Goal: Information Seeking & Learning: Find specific fact

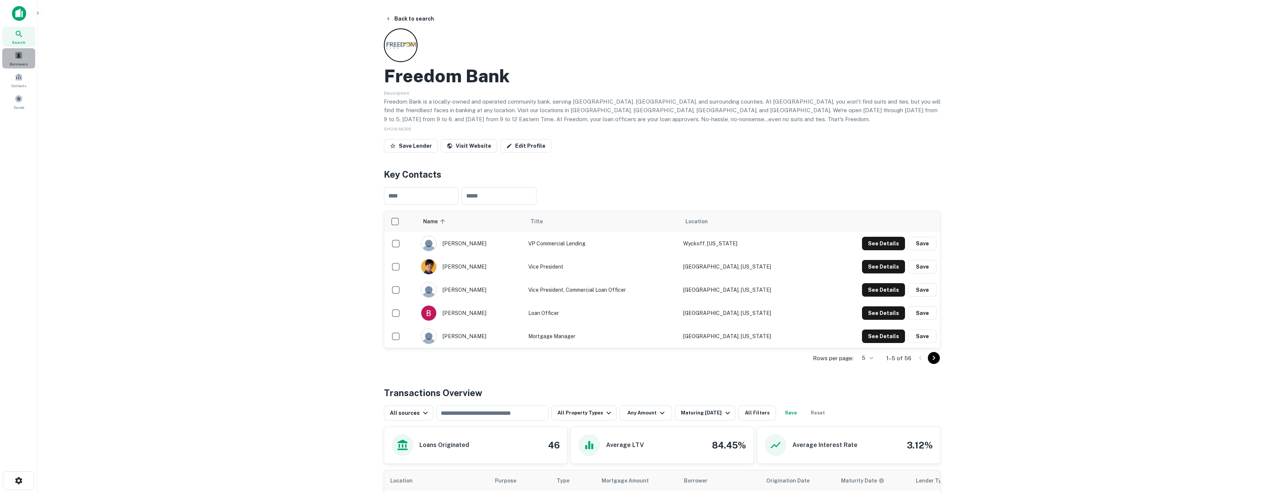
click at [17, 54] on span at bounding box center [19, 55] width 8 height 8
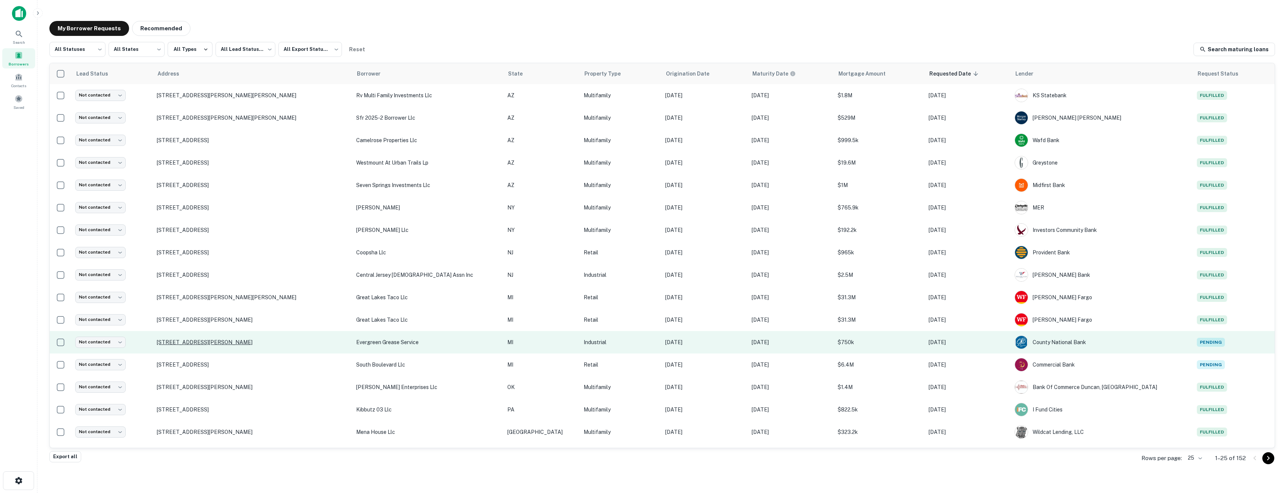
click at [205, 341] on p "1445 Enterprise Ave Adrian, MI49221" at bounding box center [253, 342] width 192 height 7
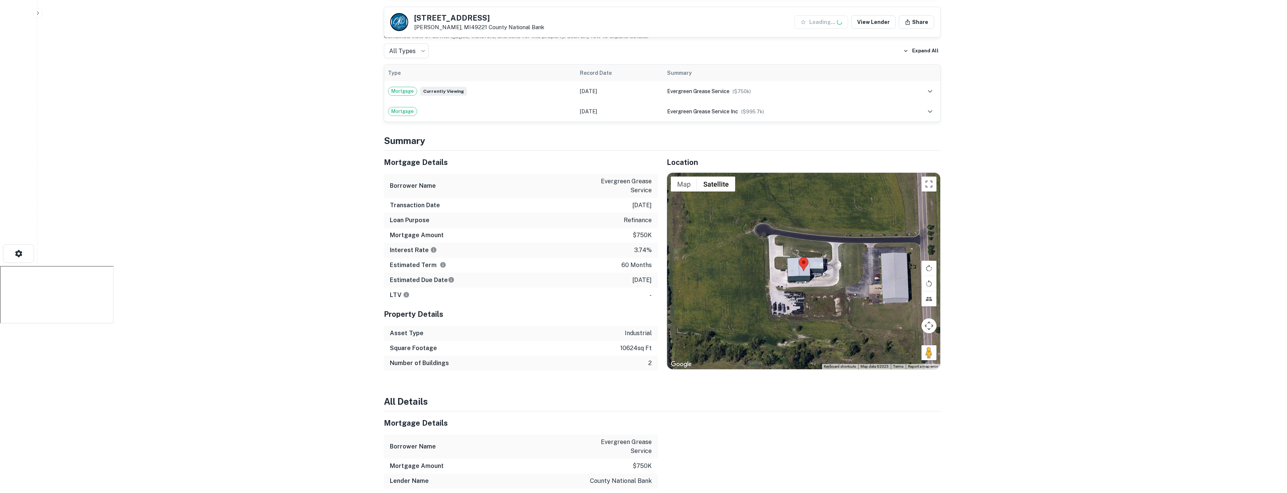
scroll to position [239, 0]
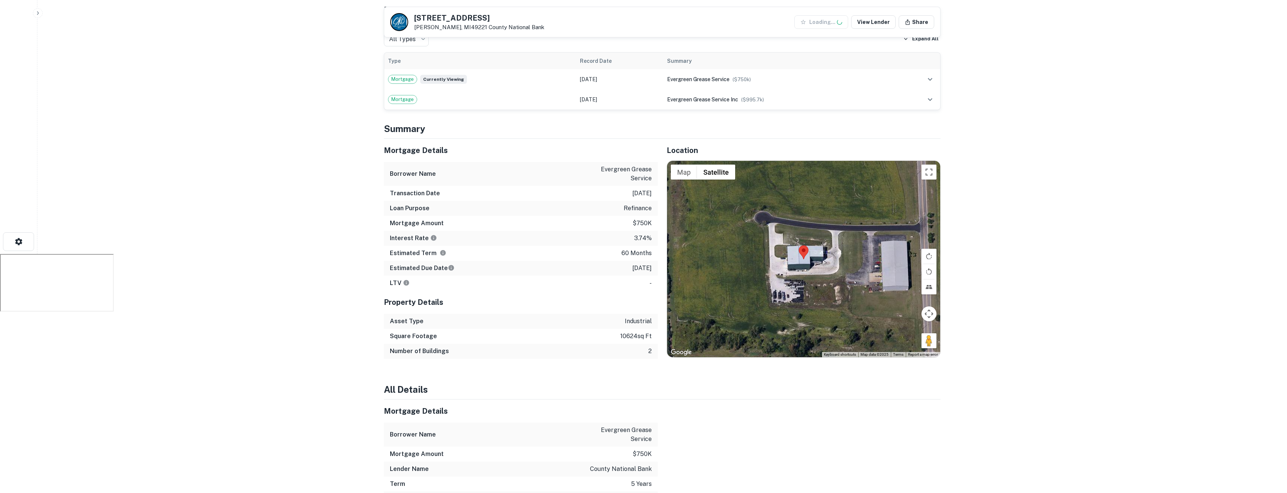
click at [803, 273] on div at bounding box center [803, 259] width 273 height 196
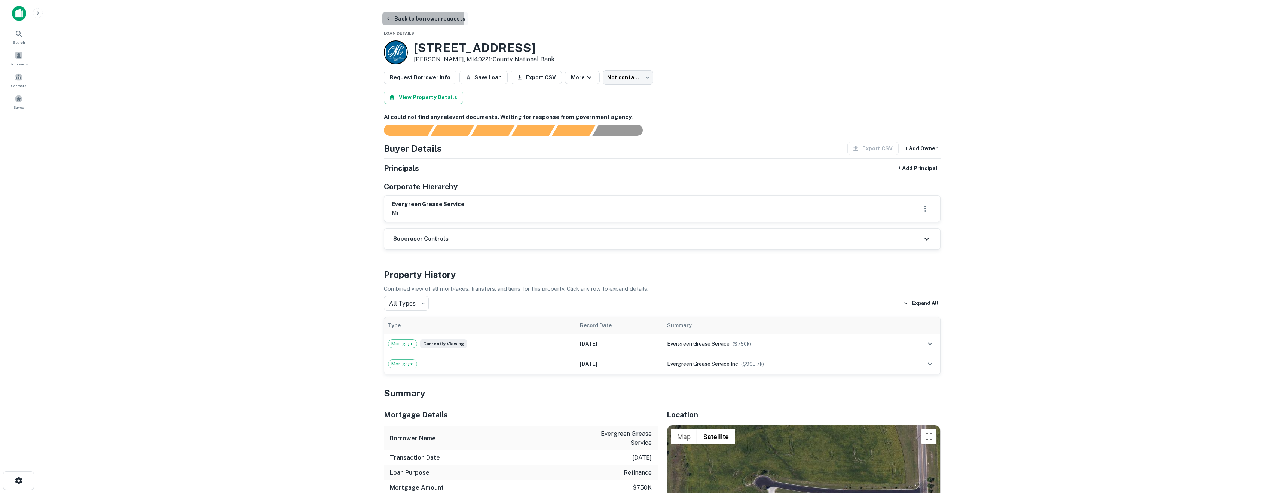
click at [399, 15] on button "Back to borrower requests" at bounding box center [425, 18] width 86 height 13
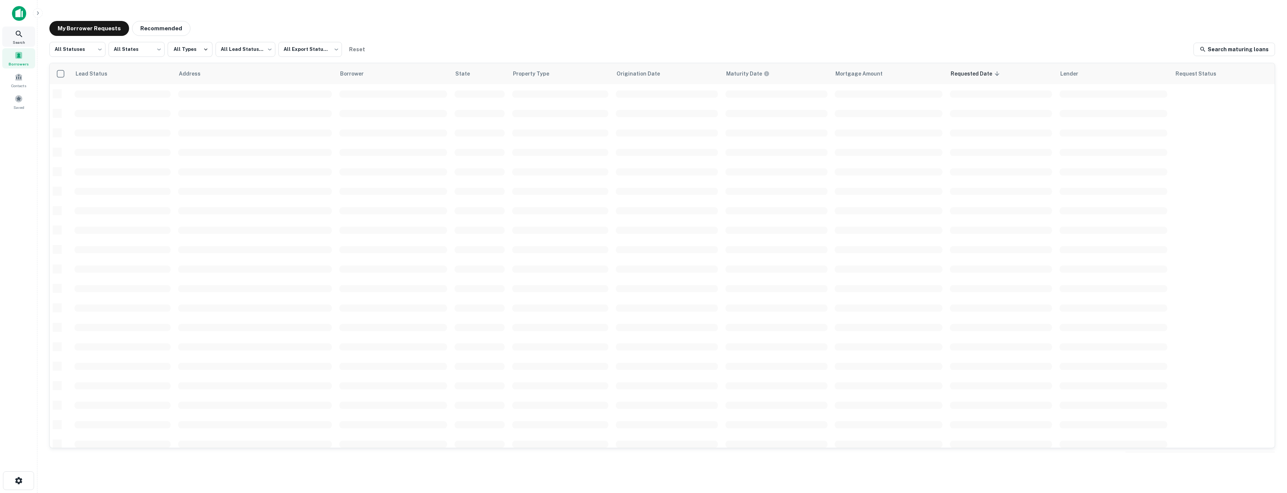
click at [24, 64] on span "Borrowers" at bounding box center [19, 64] width 20 height 6
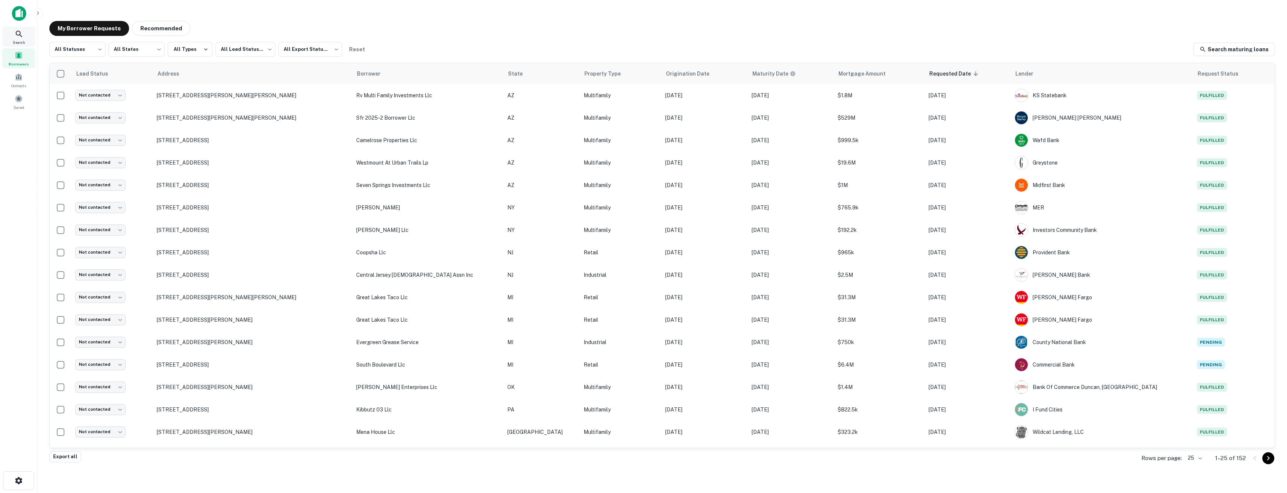
click at [19, 46] on div "Search" at bounding box center [18, 37] width 33 height 20
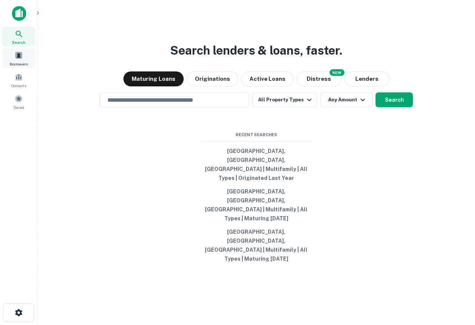
click at [26, 57] on div "Borrowers" at bounding box center [18, 58] width 33 height 20
click at [214, 104] on input "text" at bounding box center [174, 100] width 143 height 9
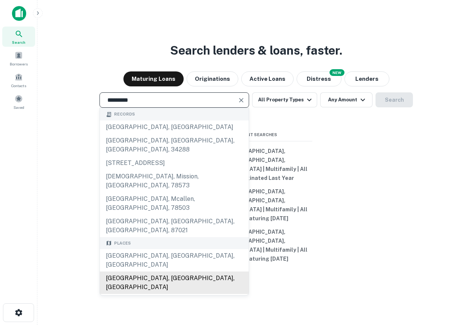
click at [184, 272] on div "[GEOGRAPHIC_DATA], [GEOGRAPHIC_DATA], [GEOGRAPHIC_DATA]" at bounding box center [174, 283] width 149 height 22
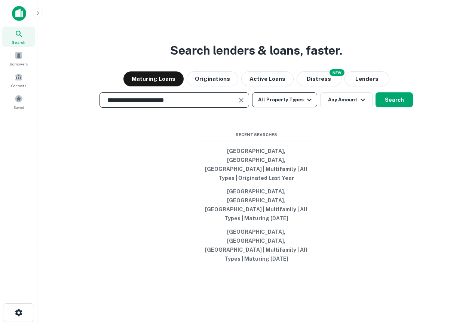
type input "**********"
click at [293, 107] on button "All Property Types" at bounding box center [284, 99] width 65 height 15
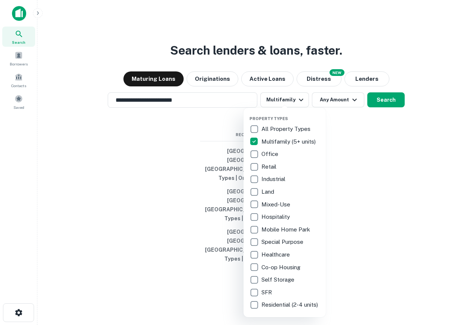
click at [394, 135] on div at bounding box center [237, 162] width 475 height 325
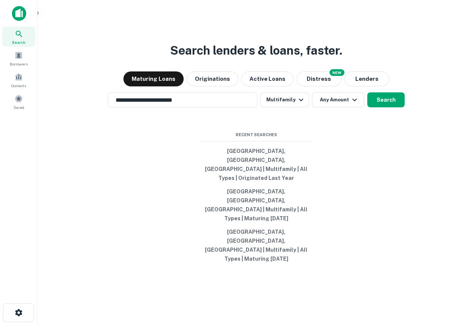
click at [392, 119] on div "**********" at bounding box center [256, 180] width 426 height 325
click at [389, 107] on button "Search" at bounding box center [385, 99] width 37 height 15
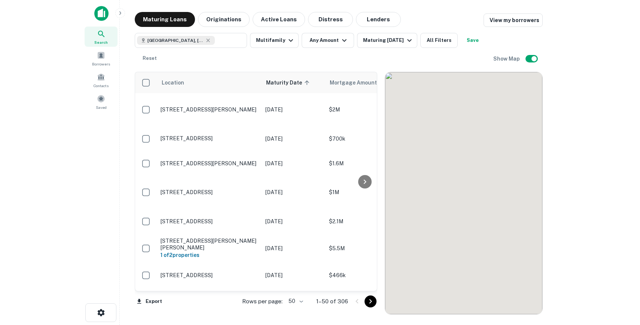
scroll to position [30, 0]
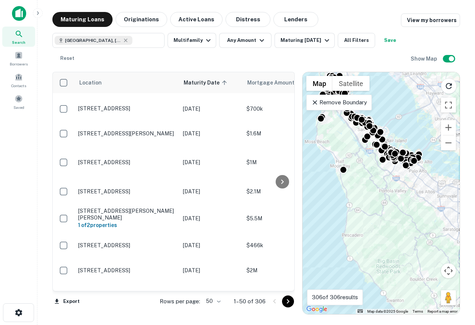
drag, startPoint x: 370, startPoint y: 176, endPoint x: 354, endPoint y: 175, distance: 16.9
click at [354, 175] on div "To activate drag with keyboard, press Alt + Enter. Once in keyboard drag state,…" at bounding box center [381, 193] width 157 height 242
type input "**********"
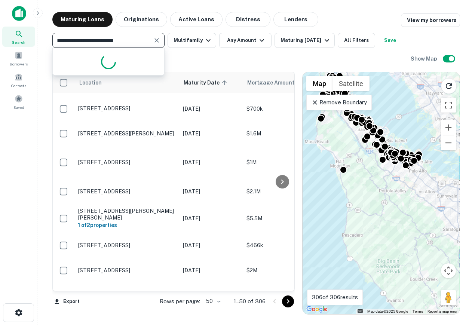
click at [151, 38] on div "**********" at bounding box center [108, 40] width 112 height 15
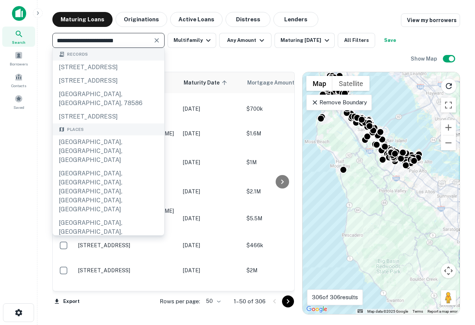
drag, startPoint x: 151, startPoint y: 38, endPoint x: 3, endPoint y: 9, distance: 151.4
click at [0, 11] on div "**********" at bounding box center [237, 162] width 475 height 325
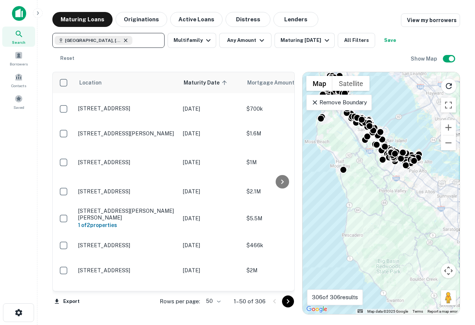
click at [125, 41] on icon at bounding box center [125, 40] width 3 height 3
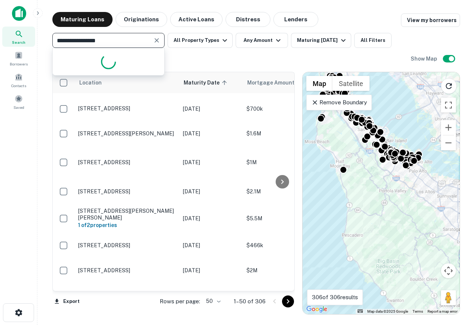
type input "**********"
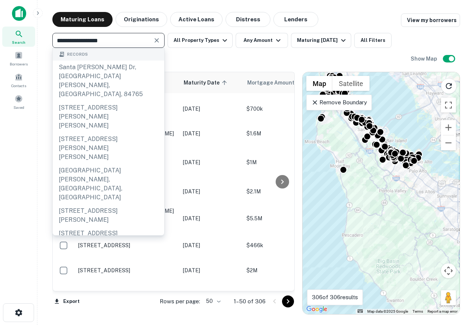
click at [100, 261] on div "Santa Clara County, CA, USA" at bounding box center [108, 276] width 111 height 31
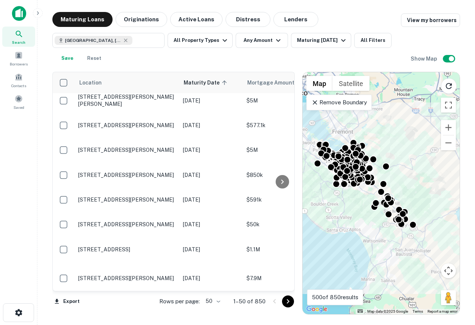
click at [215, 49] on div "Santa Clara County, CA, USA ​ All Property Types Any Amount Maturing In 6 Month…" at bounding box center [231, 49] width 358 height 33
click at [210, 45] on button "All Property Types" at bounding box center [200, 40] width 65 height 15
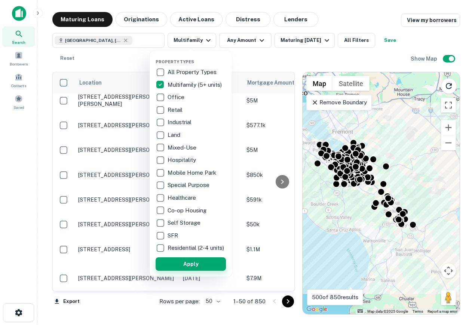
click at [193, 266] on button "Apply" at bounding box center [191, 263] width 70 height 13
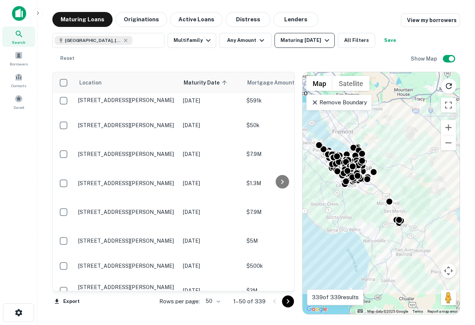
click at [325, 45] on div "Maturing In 6 Months" at bounding box center [306, 40] width 51 height 9
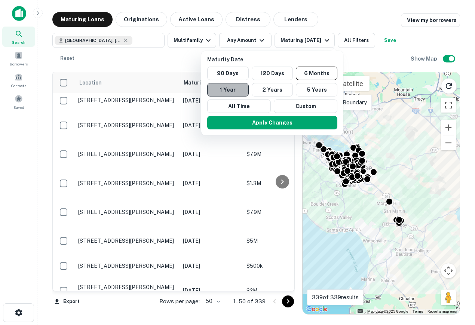
click at [244, 88] on button "1 Year" at bounding box center [228, 89] width 42 height 13
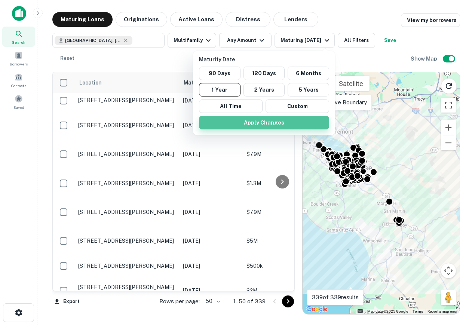
click at [257, 122] on button "Apply Changes" at bounding box center [264, 122] width 130 height 13
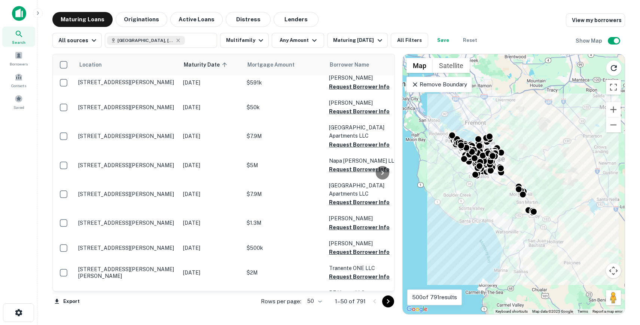
click at [20, 22] on div at bounding box center [18, 16] width 37 height 21
click at [20, 15] on img at bounding box center [19, 13] width 14 height 15
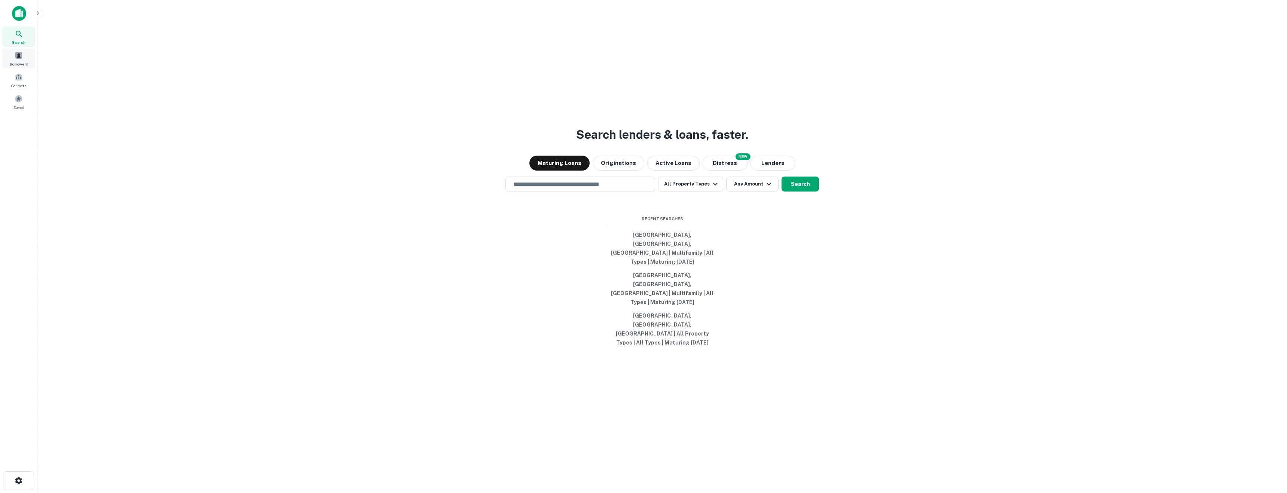
click at [20, 64] on span "Borrowers" at bounding box center [19, 64] width 18 height 6
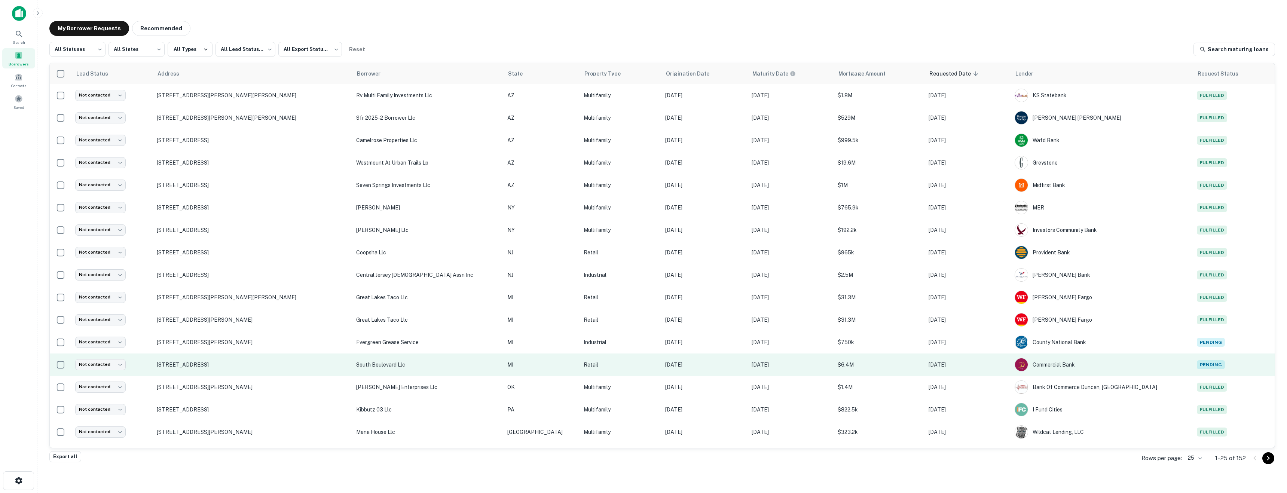
click at [205, 354] on td "633 South Blvd E Rochester Hills, MI48307" at bounding box center [252, 365] width 199 height 22
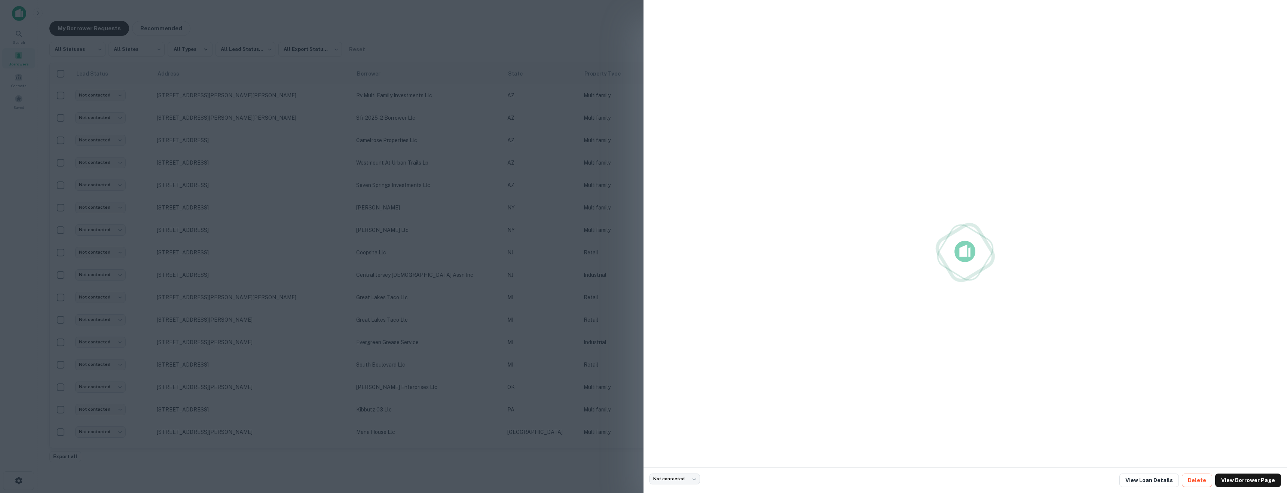
click at [210, 363] on div at bounding box center [643, 246] width 1287 height 493
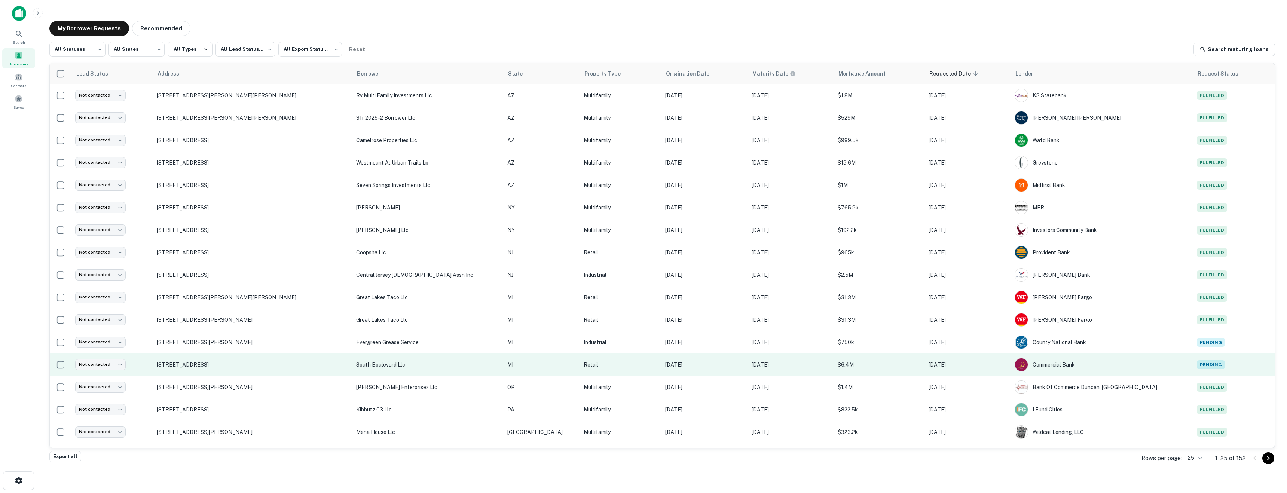
click at [213, 363] on p "[STREET_ADDRESS]" at bounding box center [253, 364] width 192 height 7
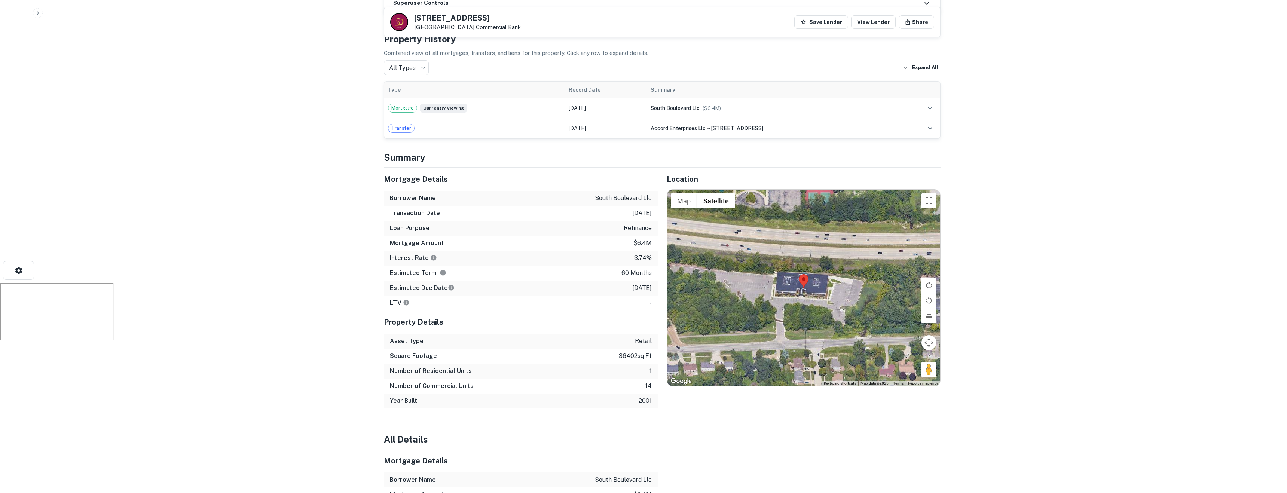
scroll to position [214, 0]
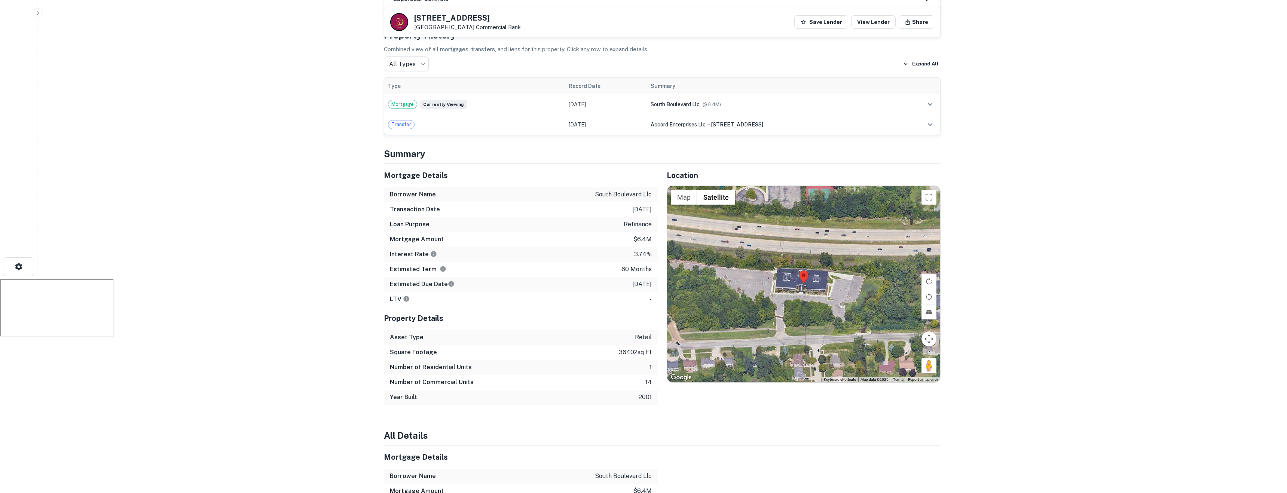
click at [813, 280] on div at bounding box center [803, 284] width 273 height 196
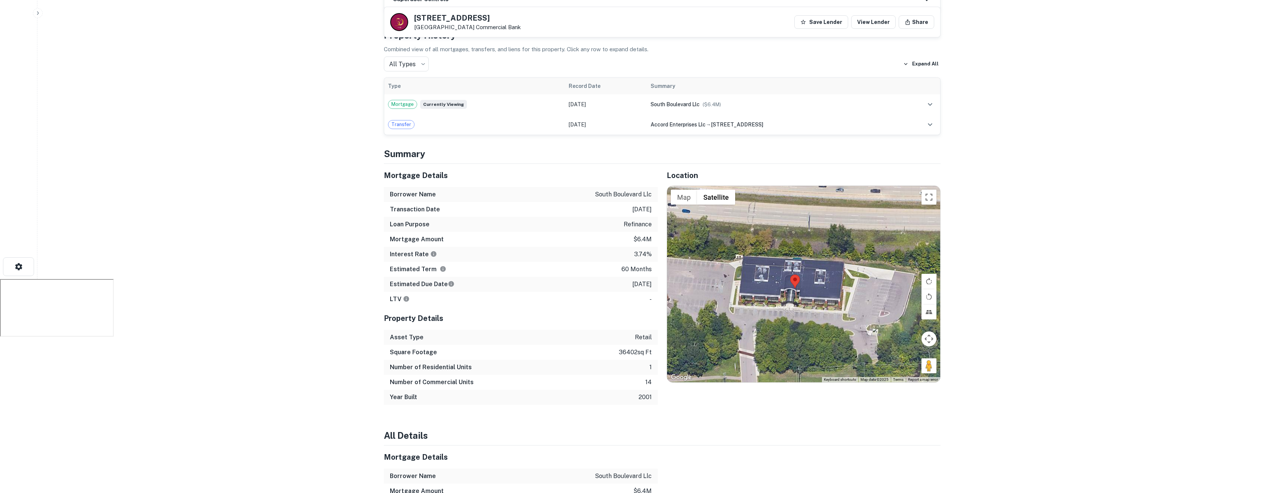
click at [813, 280] on div at bounding box center [803, 284] width 273 height 196
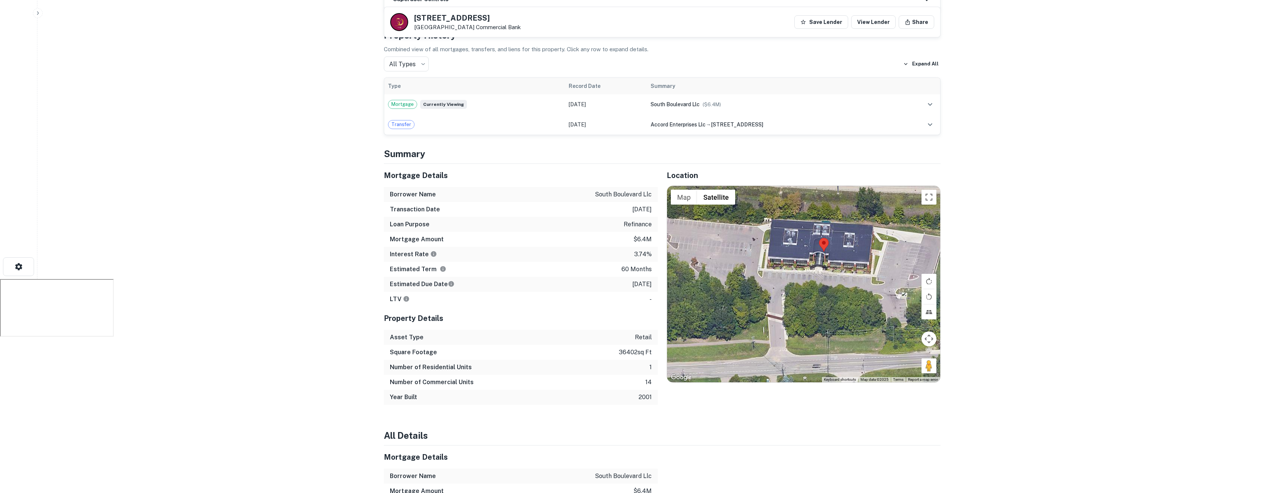
drag, startPoint x: 795, startPoint y: 308, endPoint x: 825, endPoint y: 269, distance: 48.8
click at [825, 269] on div at bounding box center [803, 284] width 273 height 196
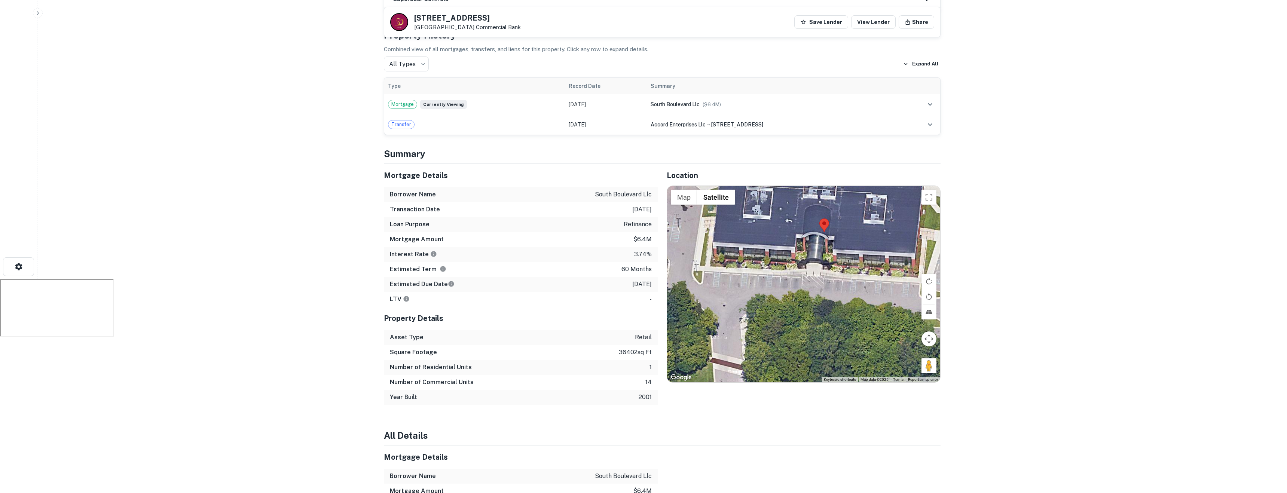
click at [820, 263] on div at bounding box center [803, 284] width 273 height 196
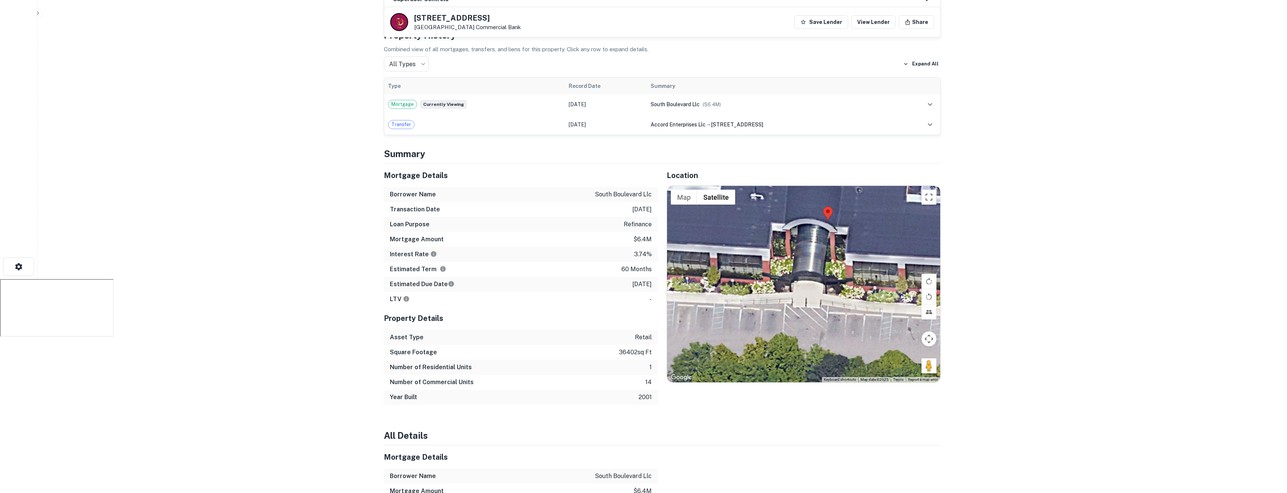
drag, startPoint x: 820, startPoint y: 263, endPoint x: 819, endPoint y: 280, distance: 16.5
click at [820, 281] on div at bounding box center [803, 284] width 273 height 196
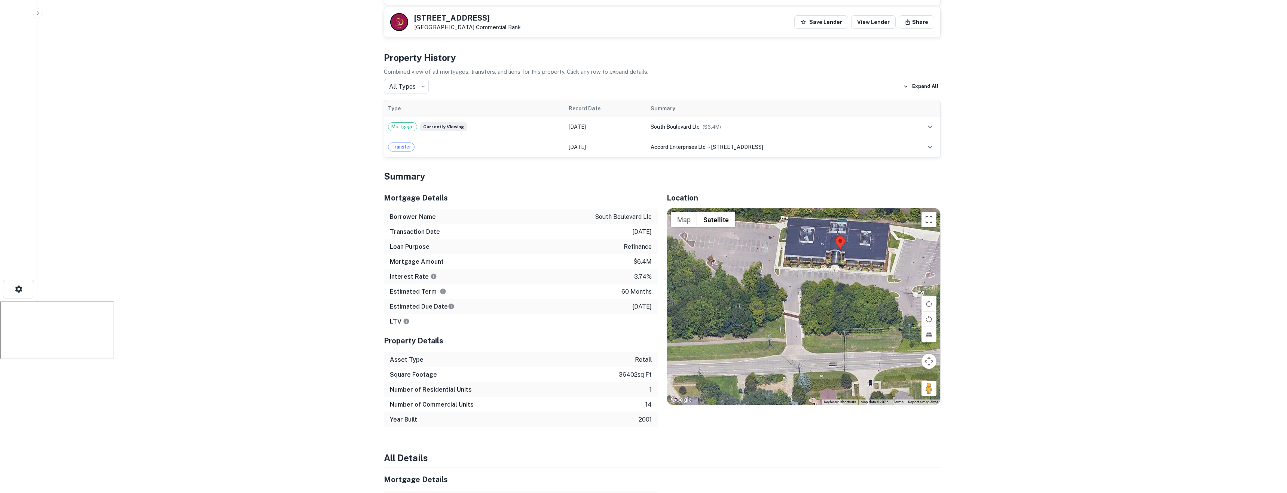
scroll to position [0, 0]
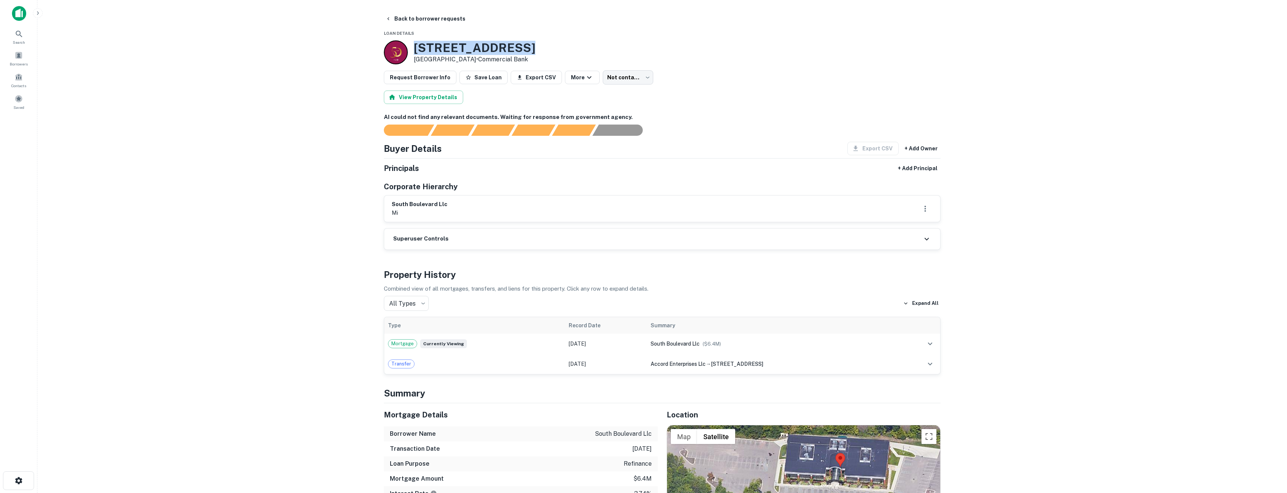
drag, startPoint x: 534, startPoint y: 52, endPoint x: 412, endPoint y: 45, distance: 121.8
click at [412, 45] on div "633 SOUTH BLVD E Rochester Hills, MI48307 • Commercial Bank" at bounding box center [460, 52] width 152 height 24
copy h3 "633 SOUTH BLVD E"
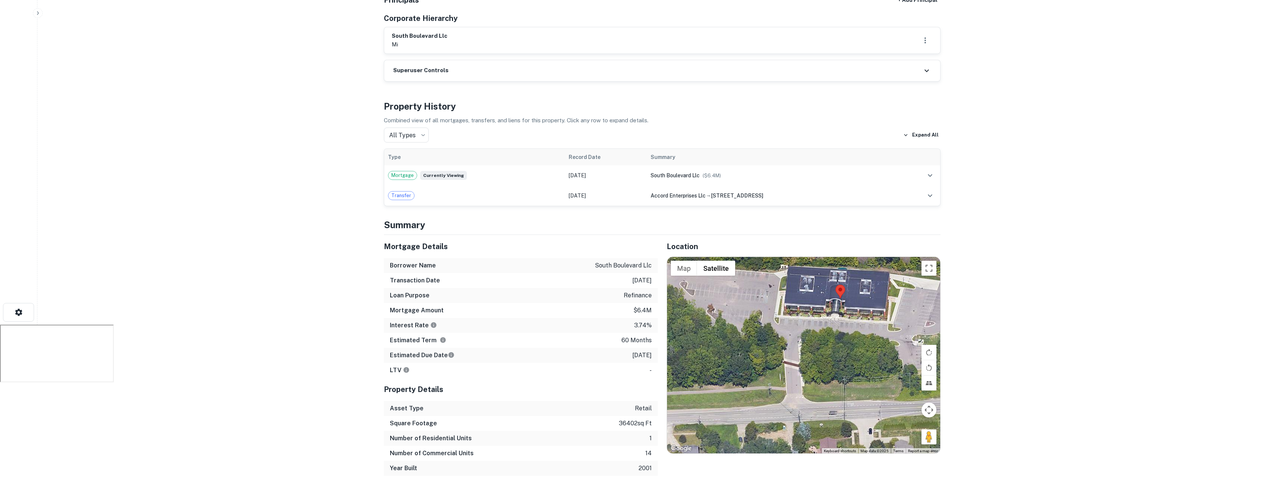
scroll to position [169, 0]
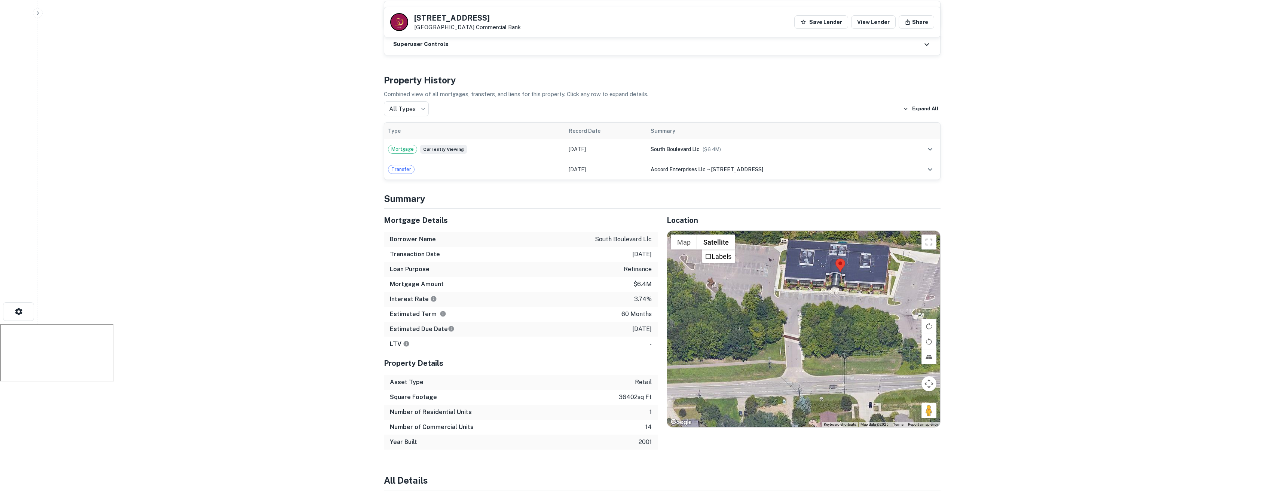
click at [788, 256] on div at bounding box center [803, 329] width 273 height 196
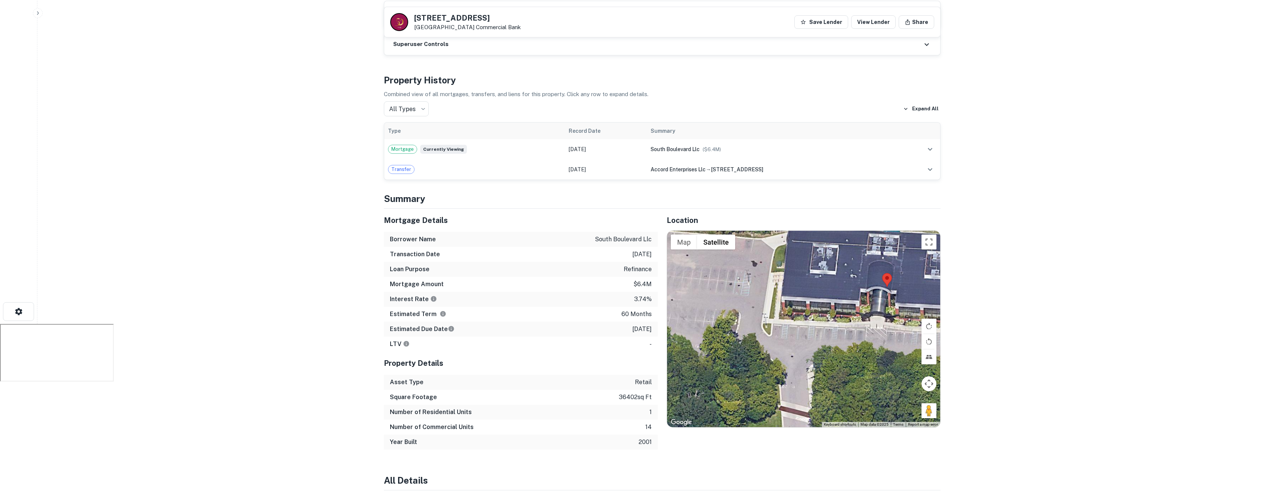
click at [823, 281] on div at bounding box center [803, 329] width 273 height 196
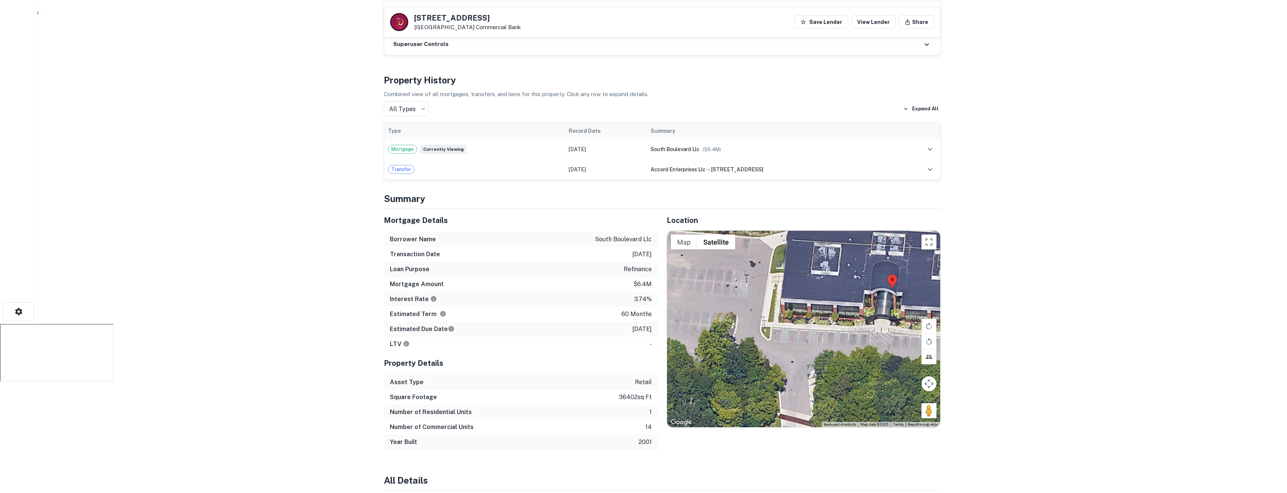
click at [823, 281] on div at bounding box center [803, 329] width 273 height 196
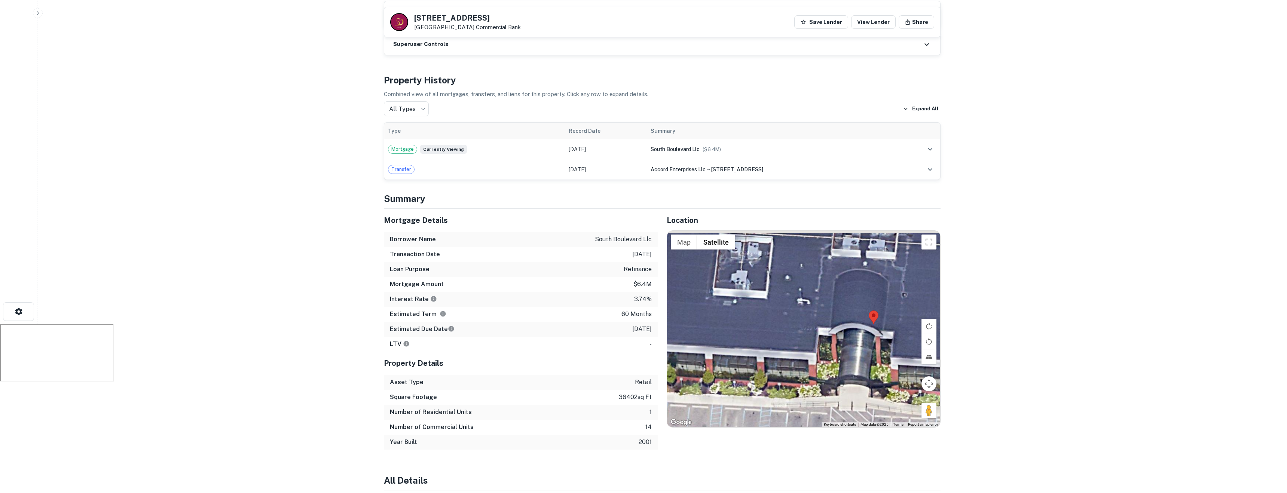
drag, startPoint x: 823, startPoint y: 281, endPoint x: 709, endPoint y: 316, distance: 119.5
click at [709, 316] on div at bounding box center [803, 329] width 273 height 196
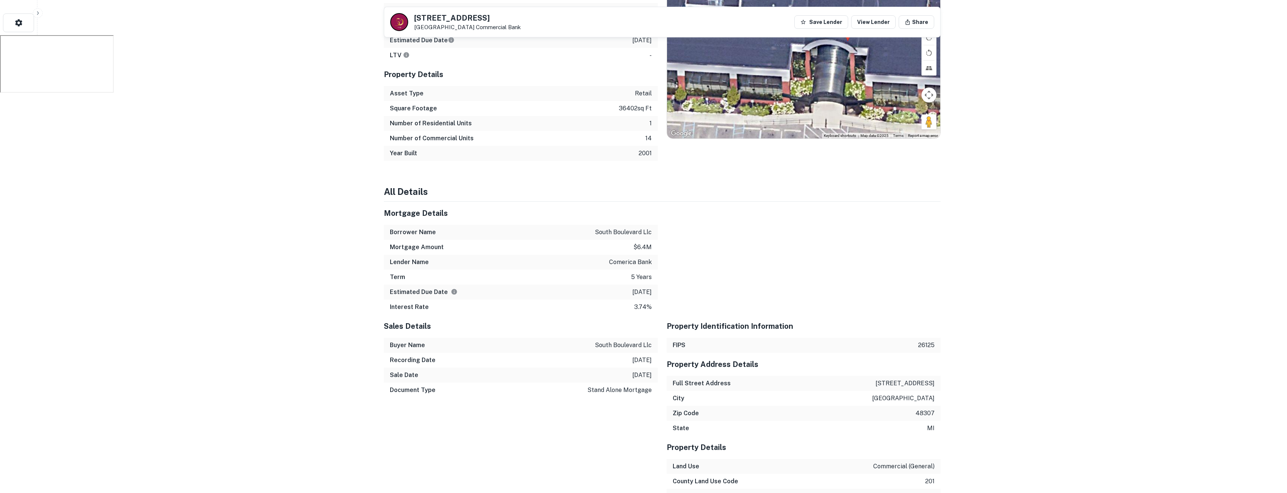
scroll to position [0, 0]
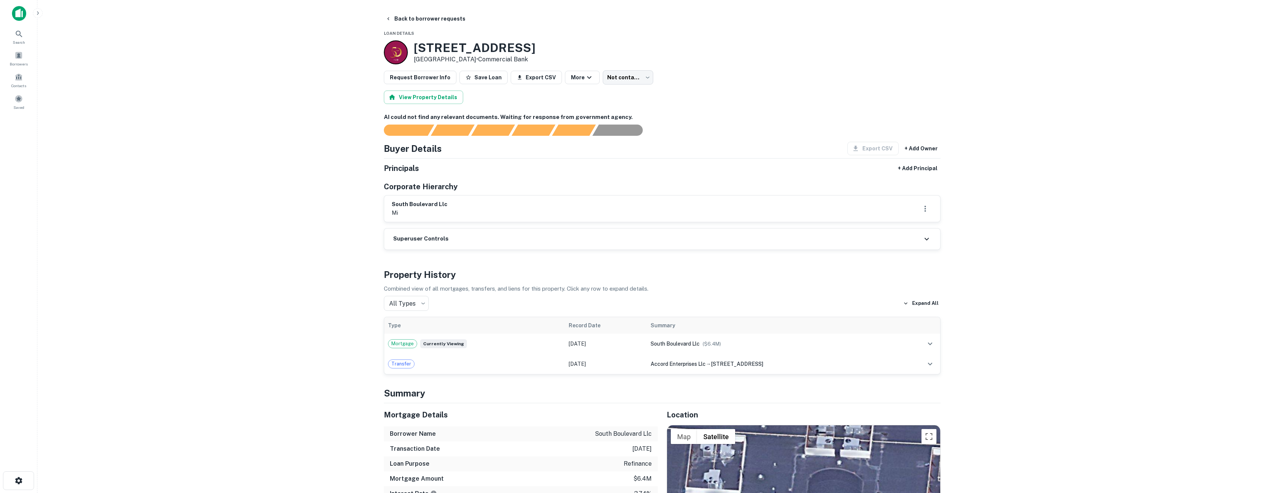
click at [434, 209] on p "mi" at bounding box center [420, 212] width 56 height 9
click at [18, 67] on div "Borrowers" at bounding box center [18, 58] width 33 height 20
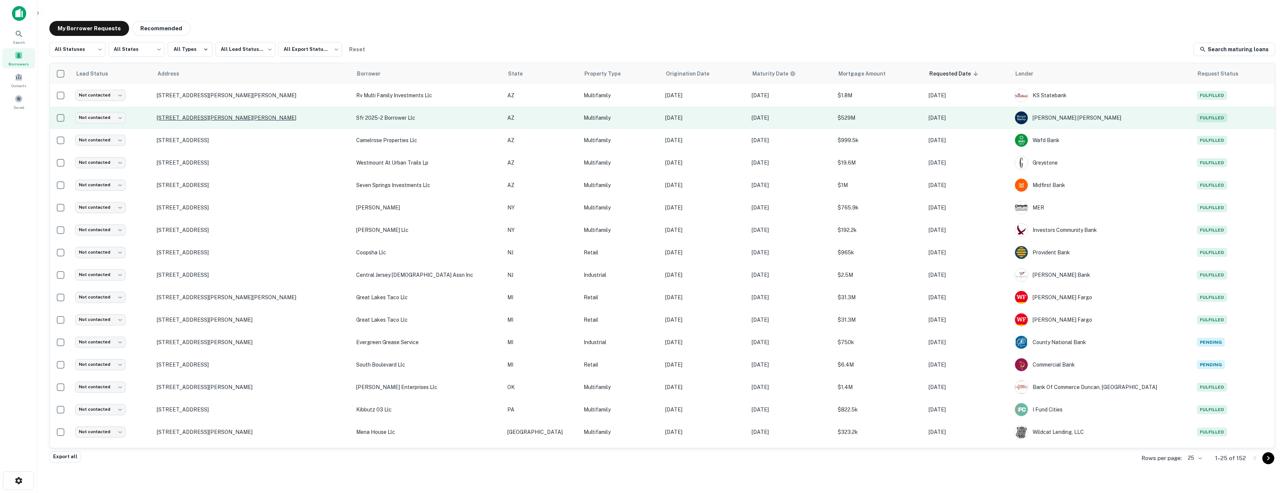
click at [210, 116] on p "[STREET_ADDRESS][PERSON_NAME][PERSON_NAME]" at bounding box center [253, 117] width 192 height 7
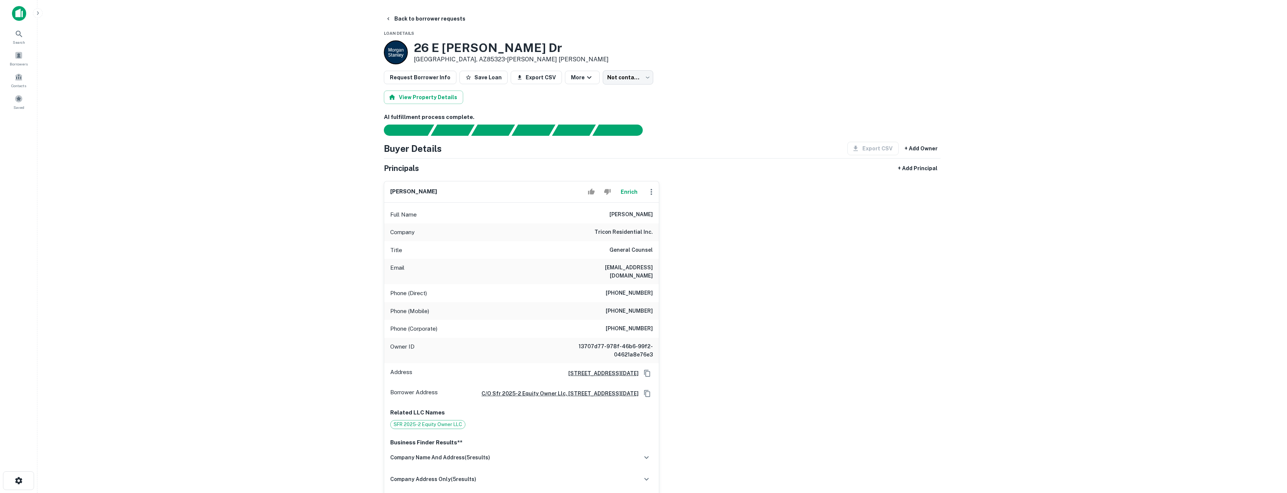
click at [452, 421] on span "SFR 2025-2 Equity Owner LLC" at bounding box center [428, 424] width 74 height 7
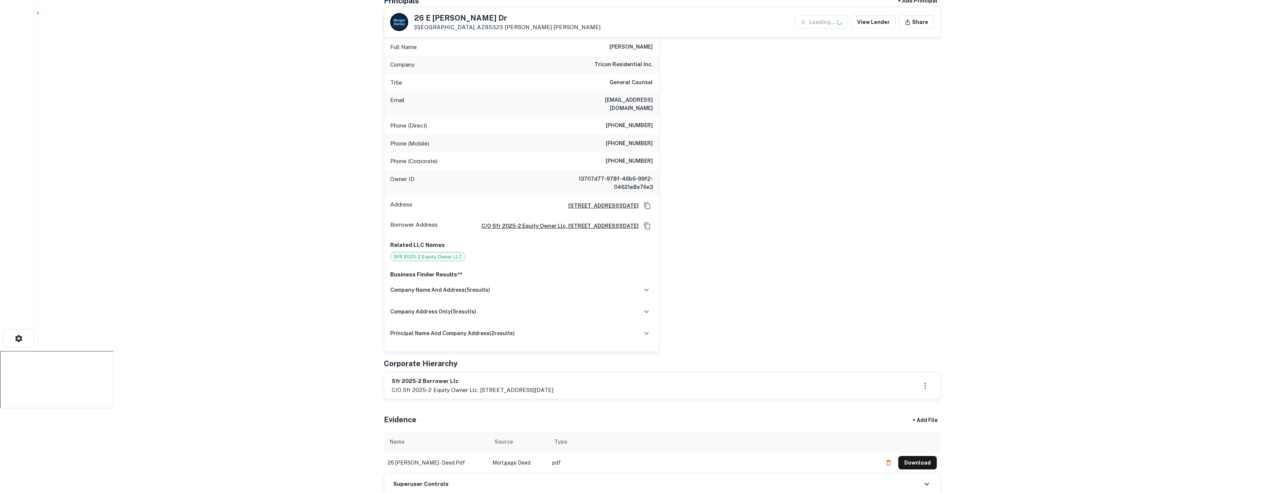
scroll to position [150, 0]
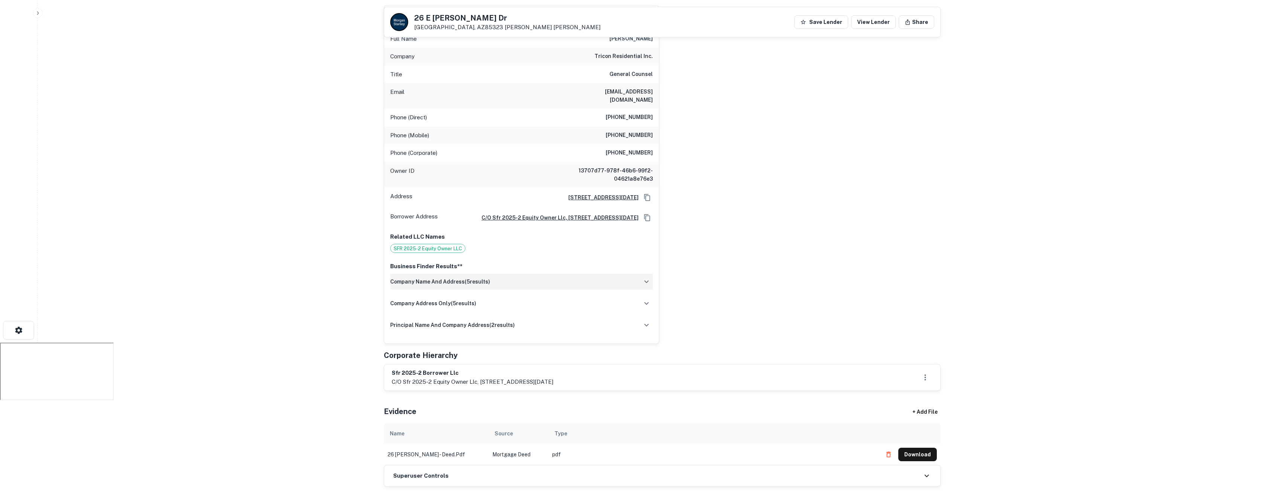
click at [525, 279] on div "company name and address ( 5 results)" at bounding box center [521, 282] width 263 height 16
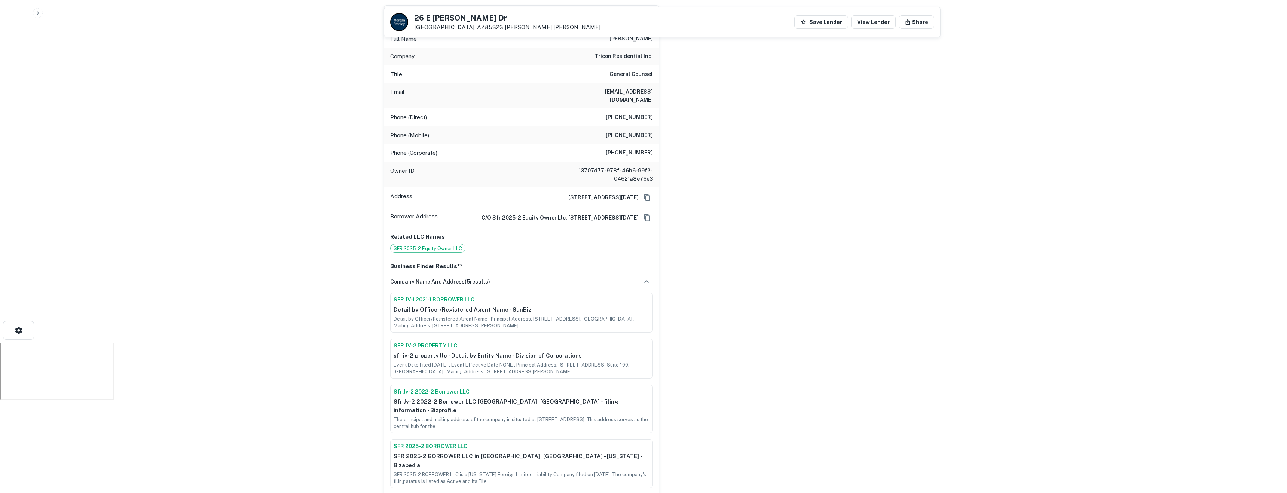
click at [455, 308] on p "Detail by Officer/Registered Agent Name - SunBiz" at bounding box center [522, 309] width 256 height 9
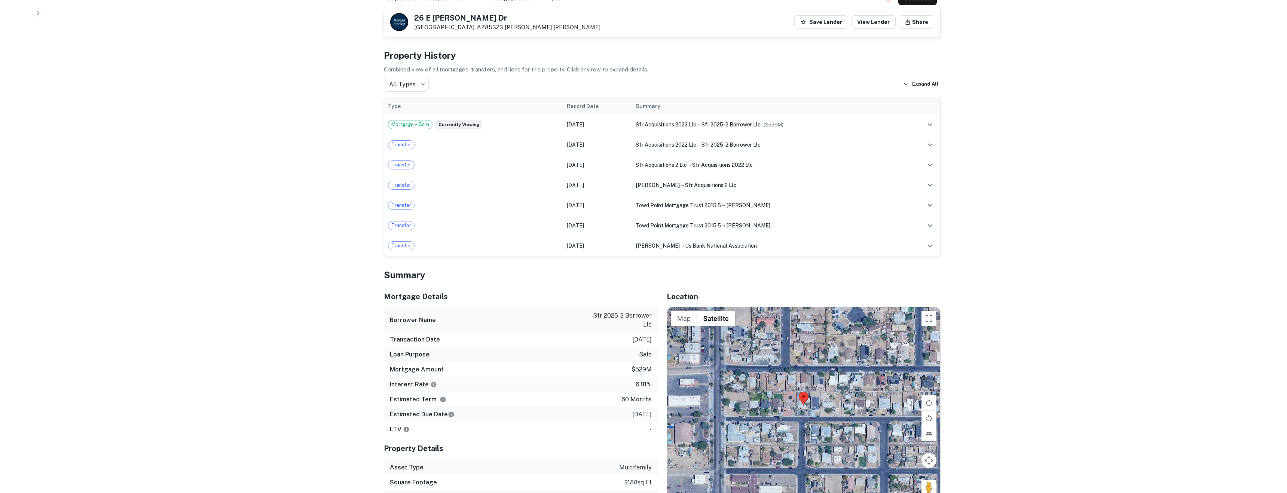
scroll to position [853, 0]
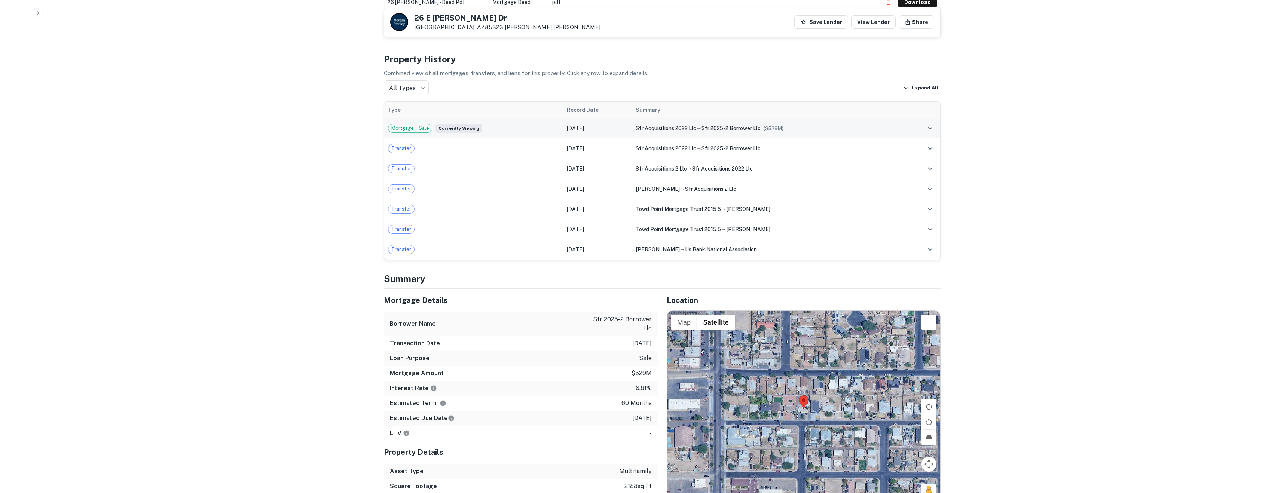
click at [785, 124] on div "sfr acquisitions 2022 llc → sfr 2025-2 borrower llc ($ 529M )" at bounding box center [768, 128] width 265 height 8
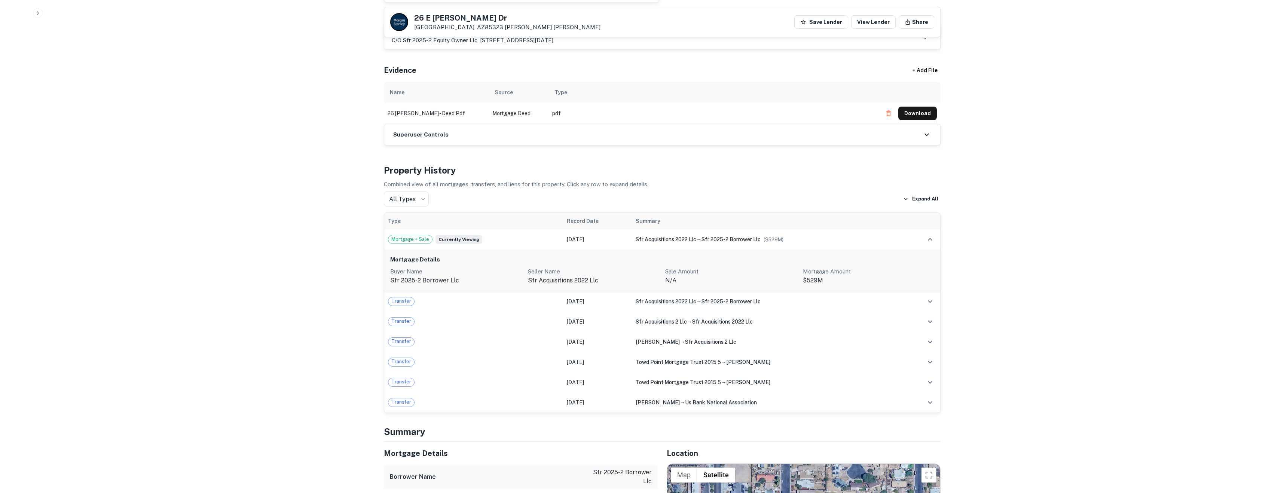
scroll to position [681, 0]
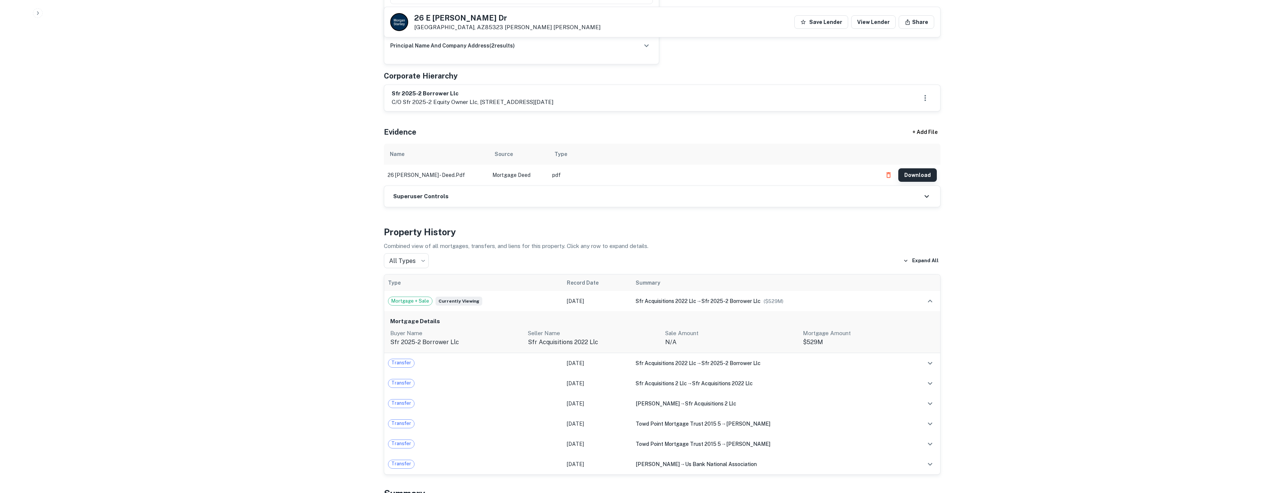
click at [924, 168] on button "Download" at bounding box center [917, 174] width 39 height 13
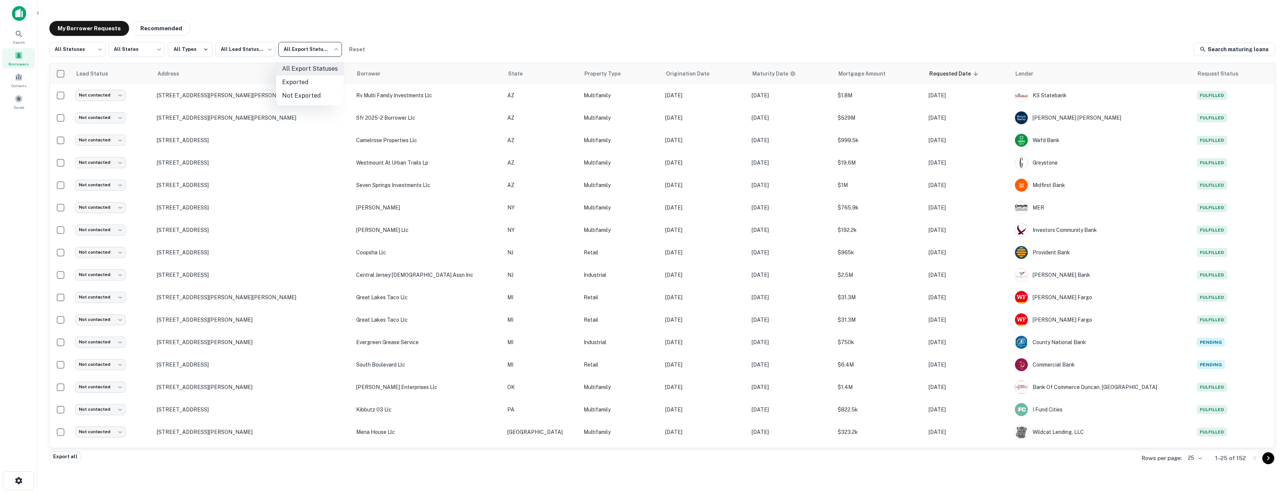
click at [305, 50] on body "Search Borrowers Contacts Saved My Borrower Requests Recommended All Statuses *…" at bounding box center [643, 246] width 1287 height 493
click at [261, 62] on div at bounding box center [643, 246] width 1287 height 493
click at [250, 54] on body "Search Borrowers Contacts Saved My Borrower Requests Recommended All Statuses *…" at bounding box center [643, 246] width 1287 height 493
click at [82, 51] on div at bounding box center [643, 246] width 1287 height 493
click at [95, 51] on body "Search Borrowers Contacts Saved My Borrower Requests Recommended All Statuses *…" at bounding box center [643, 246] width 1287 height 493
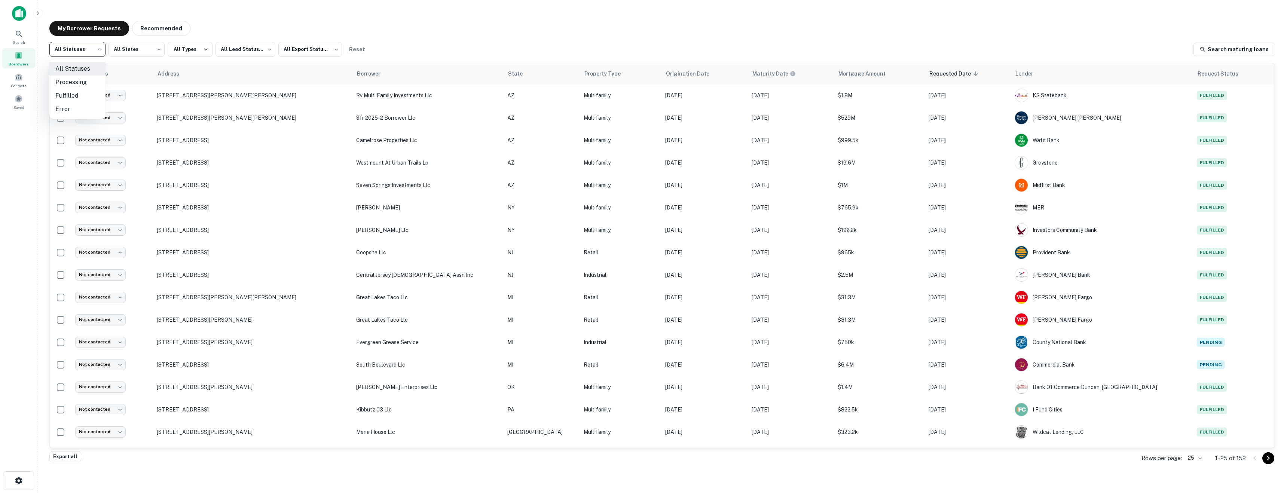
click at [62, 93] on li "Fulfilled" at bounding box center [77, 95] width 56 height 13
type input "*********"
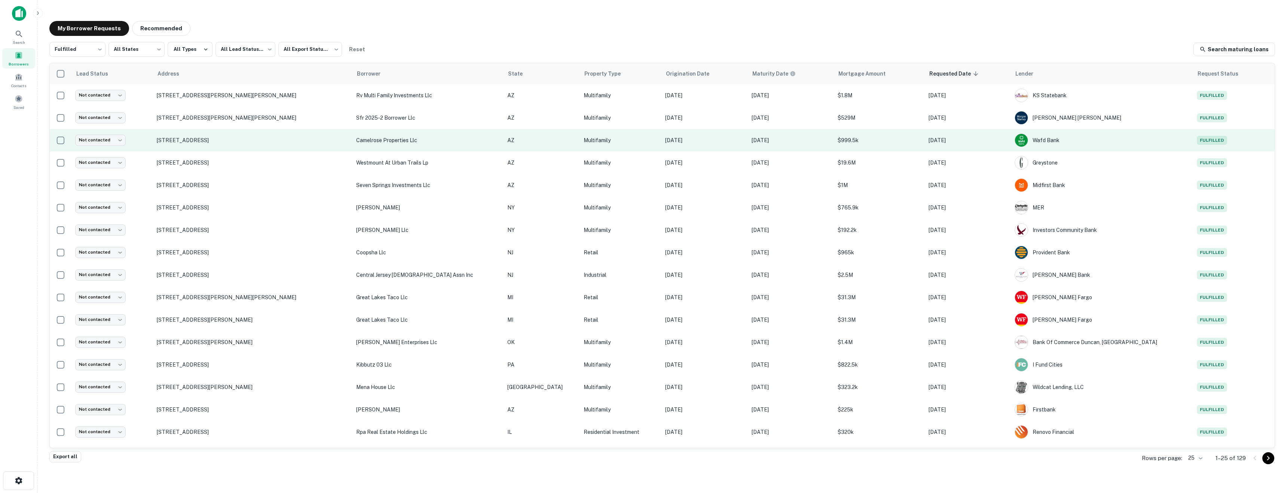
click at [211, 135] on td "[STREET_ADDRESS]" at bounding box center [252, 140] width 199 height 22
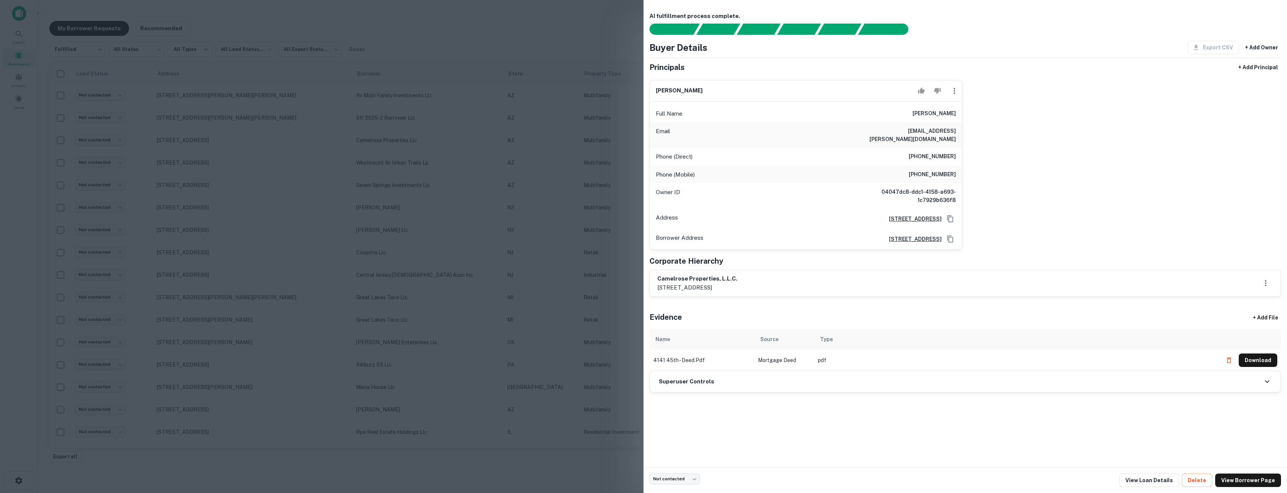
click at [245, 39] on div at bounding box center [643, 246] width 1287 height 493
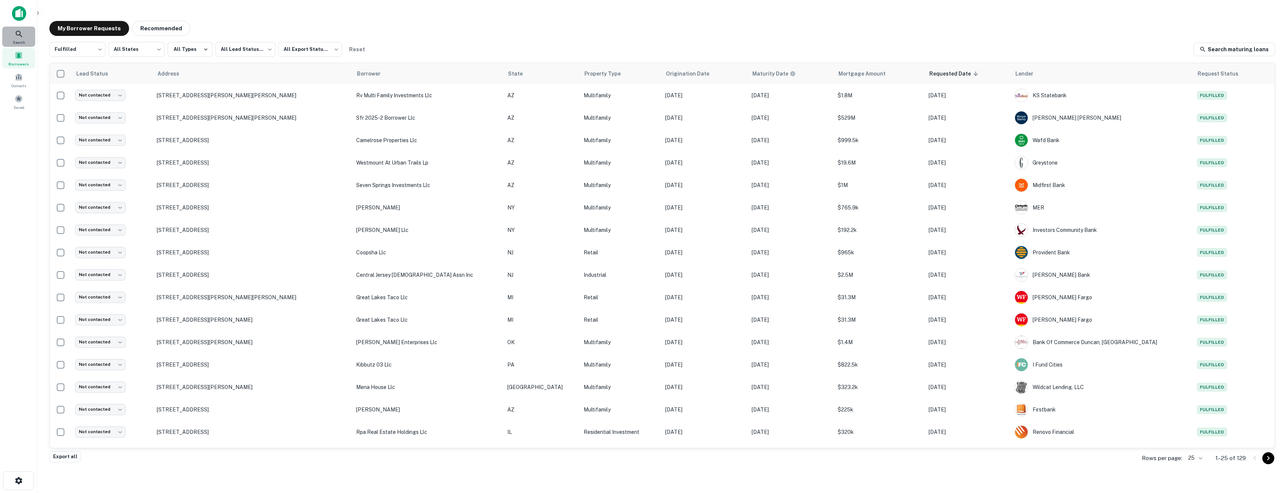
click at [11, 41] on div "Search" at bounding box center [18, 37] width 33 height 20
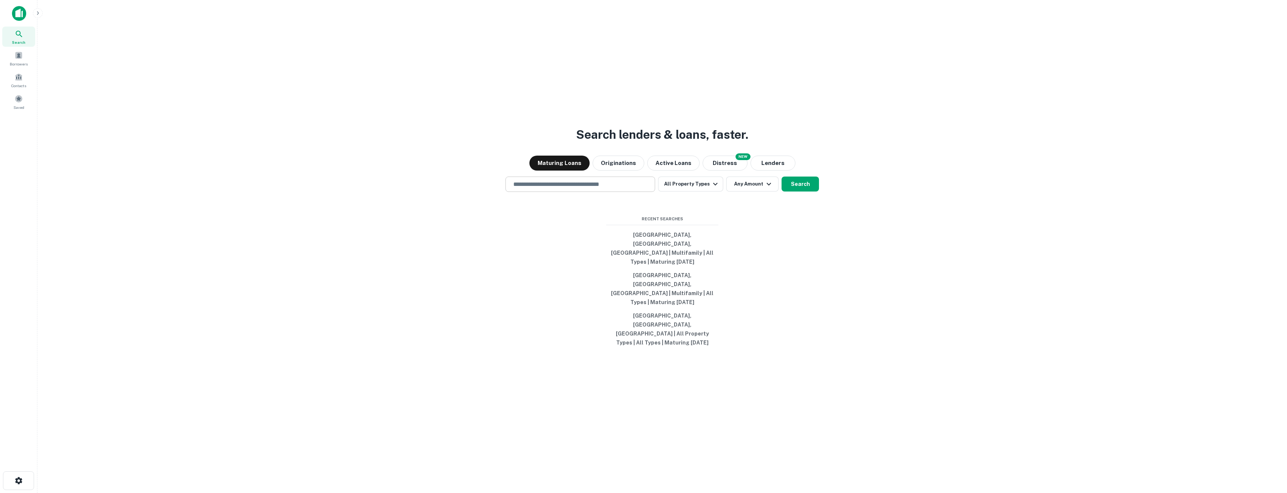
click at [622, 192] on div "​" at bounding box center [580, 184] width 150 height 15
click at [620, 189] on input "text" at bounding box center [580, 184] width 143 height 9
type input "**********"
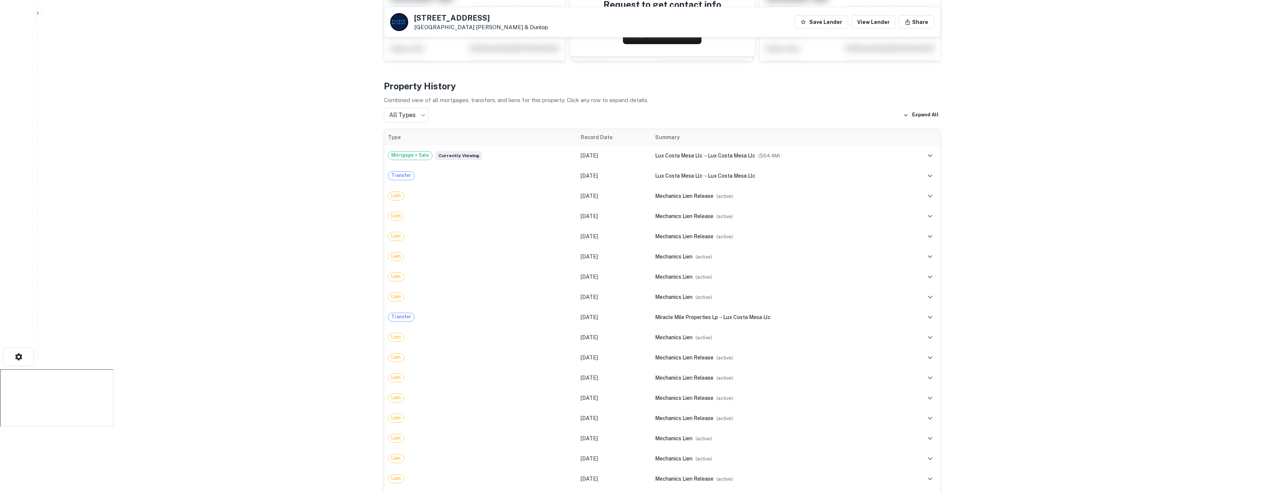
scroll to position [150, 0]
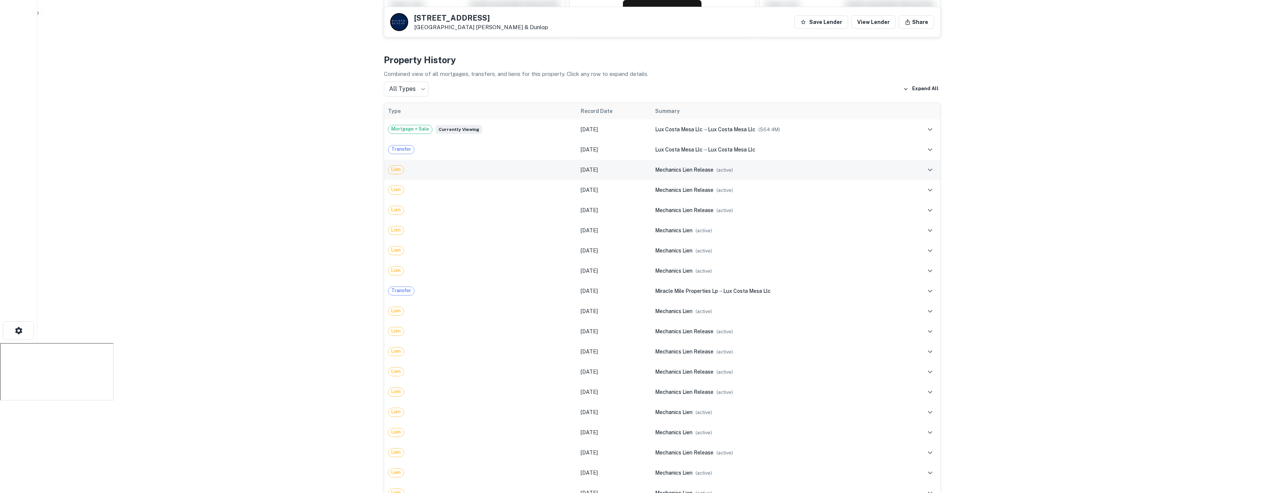
click at [769, 168] on div "mechanics lien release ( active )" at bounding box center [776, 170] width 243 height 8
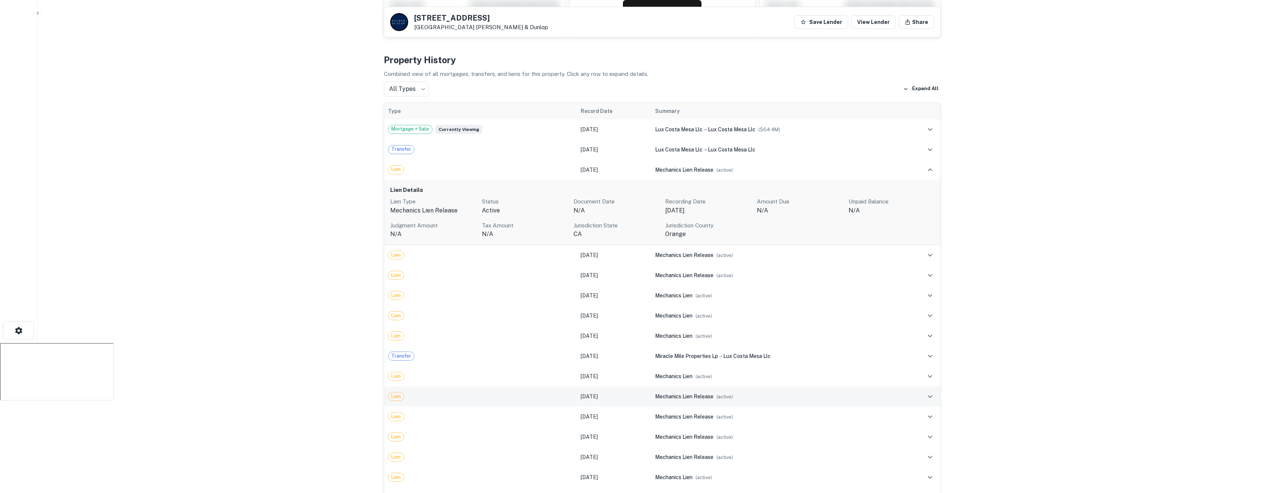
scroll to position [159, 0]
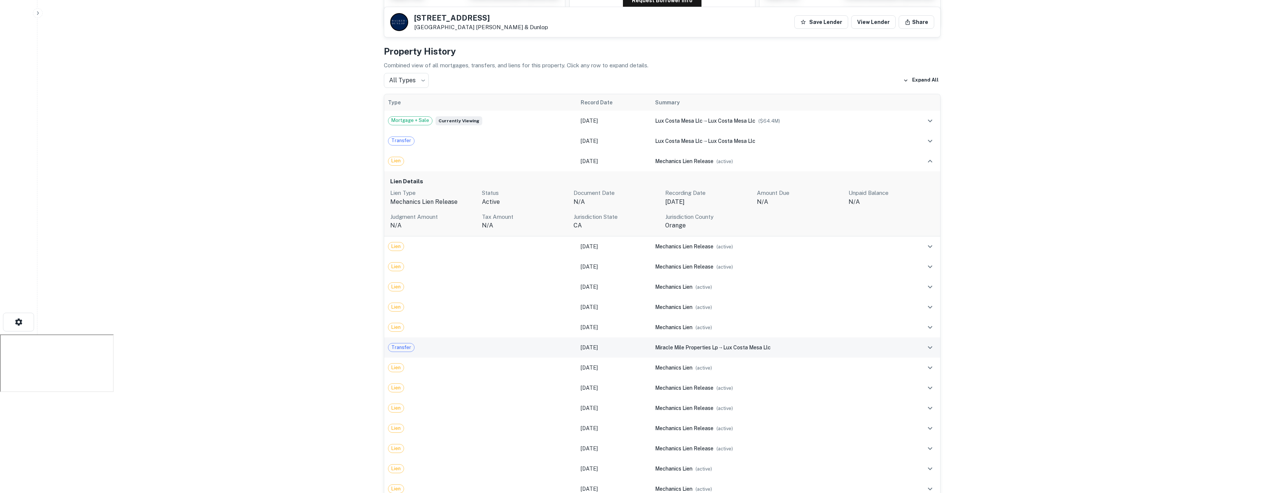
click at [706, 348] on span "miracle mile properties lp" at bounding box center [686, 348] width 63 height 6
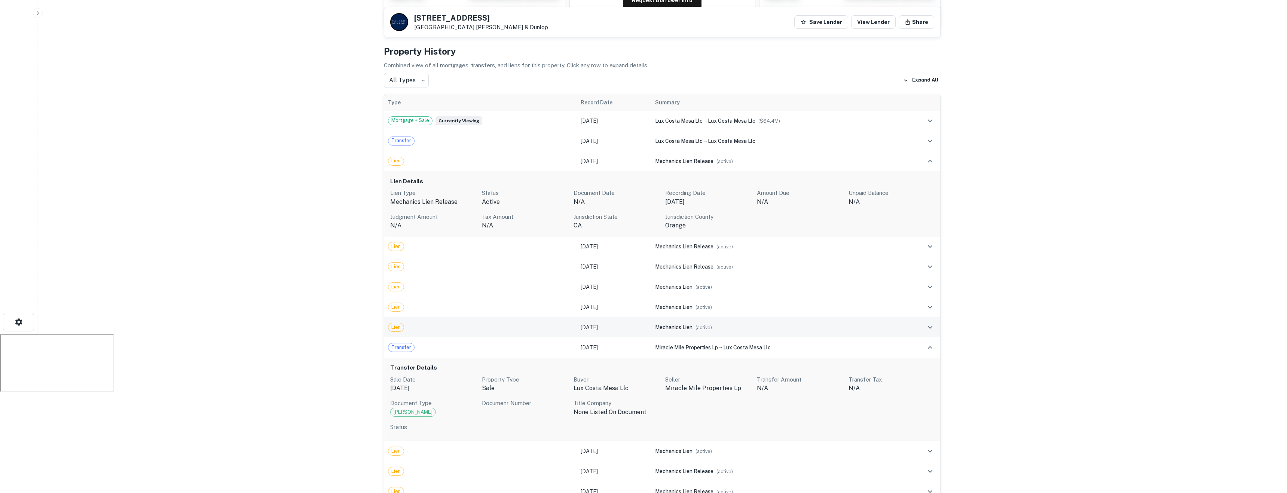
click at [710, 330] on div "mechanics lien ( active )" at bounding box center [776, 327] width 243 height 8
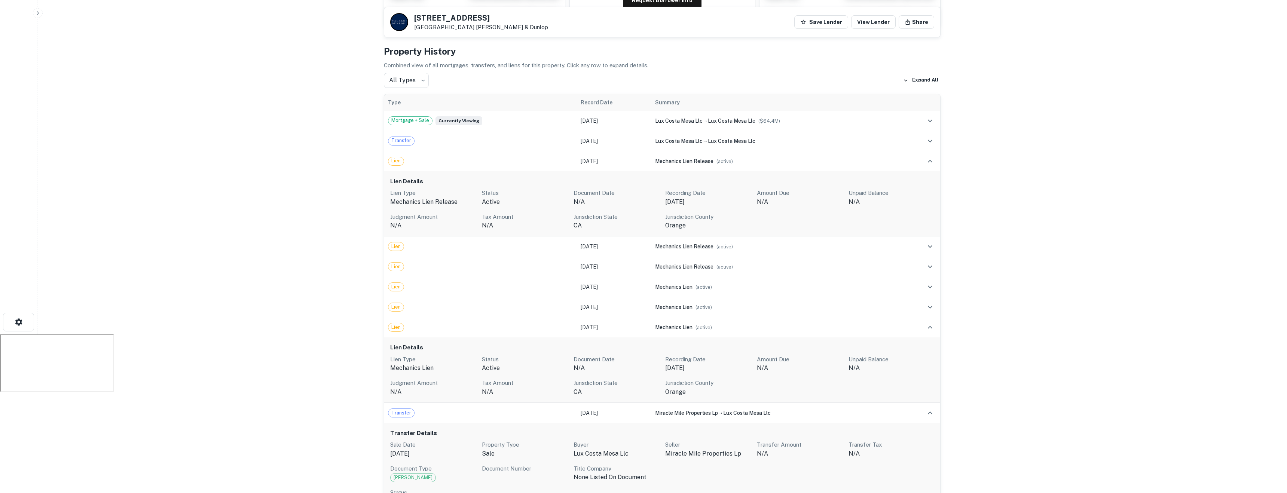
scroll to position [0, 0]
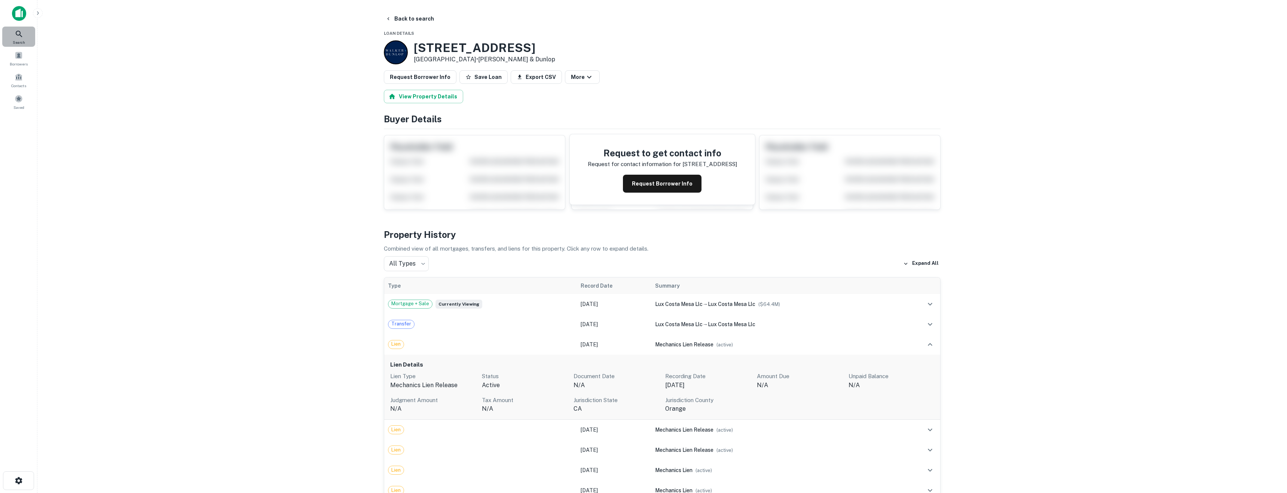
click at [12, 31] on div "Search" at bounding box center [18, 37] width 33 height 20
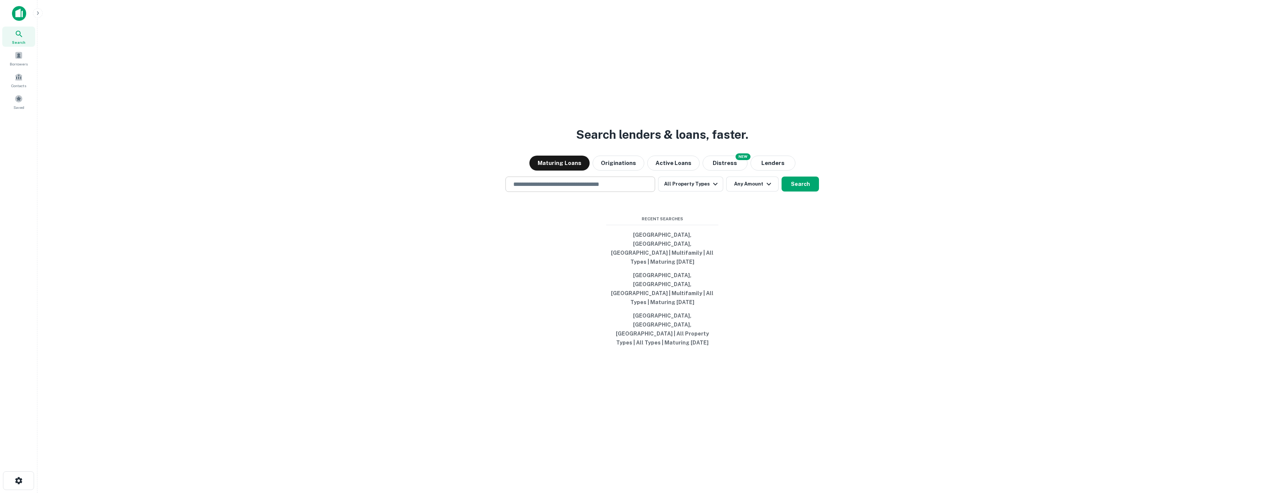
click at [568, 189] on input "text" at bounding box center [580, 184] width 143 height 9
paste input "**********"
type input "**********"
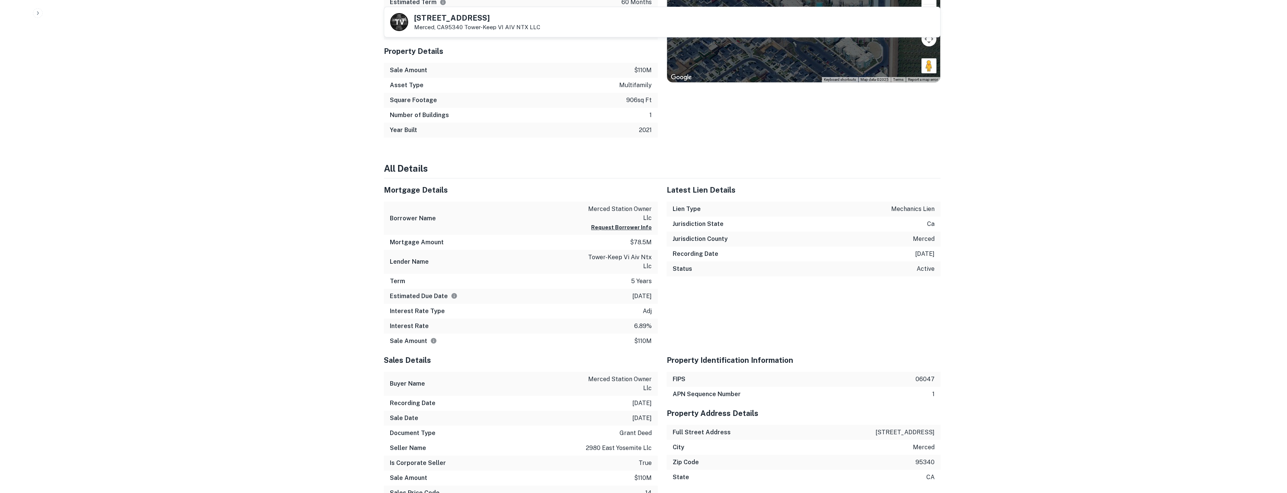
scroll to position [657, 0]
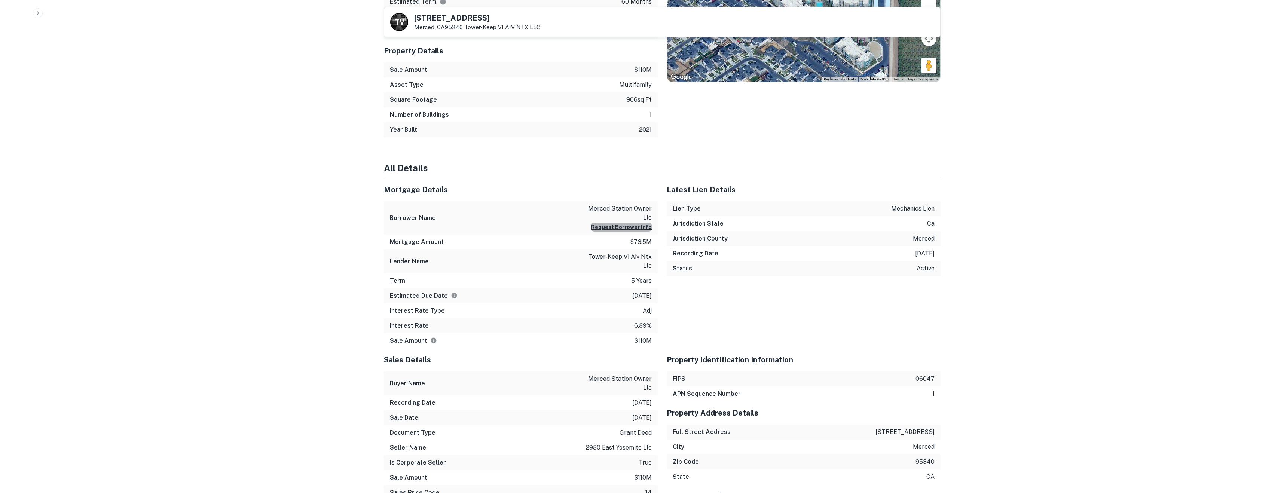
click at [632, 226] on button "Request Borrower Info" at bounding box center [621, 227] width 61 height 9
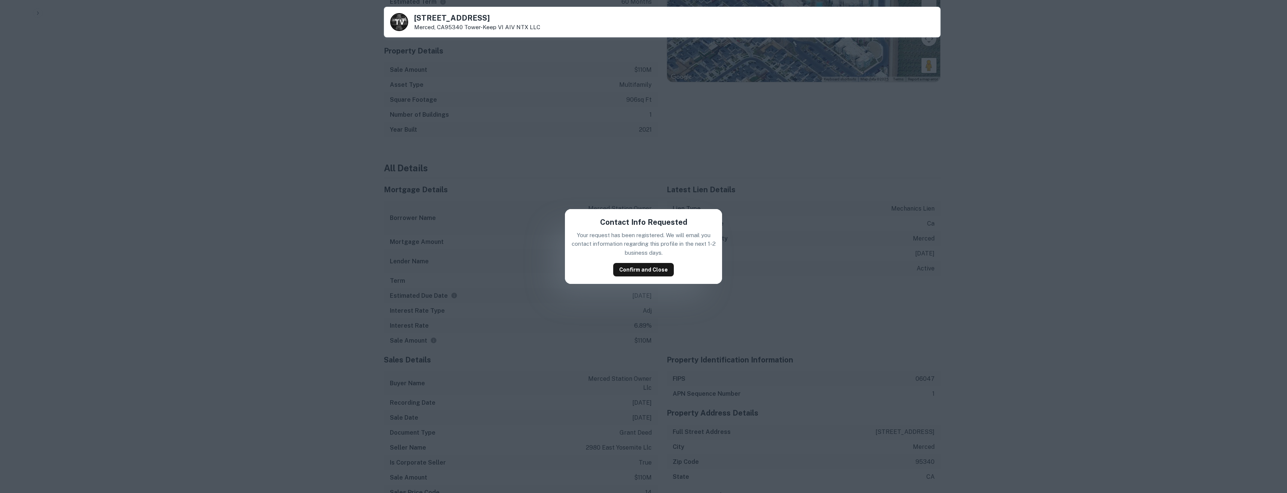
click at [746, 254] on div "Contact Info Requested Your request has been registered. We will email you cont…" at bounding box center [643, 246] width 1287 height 493
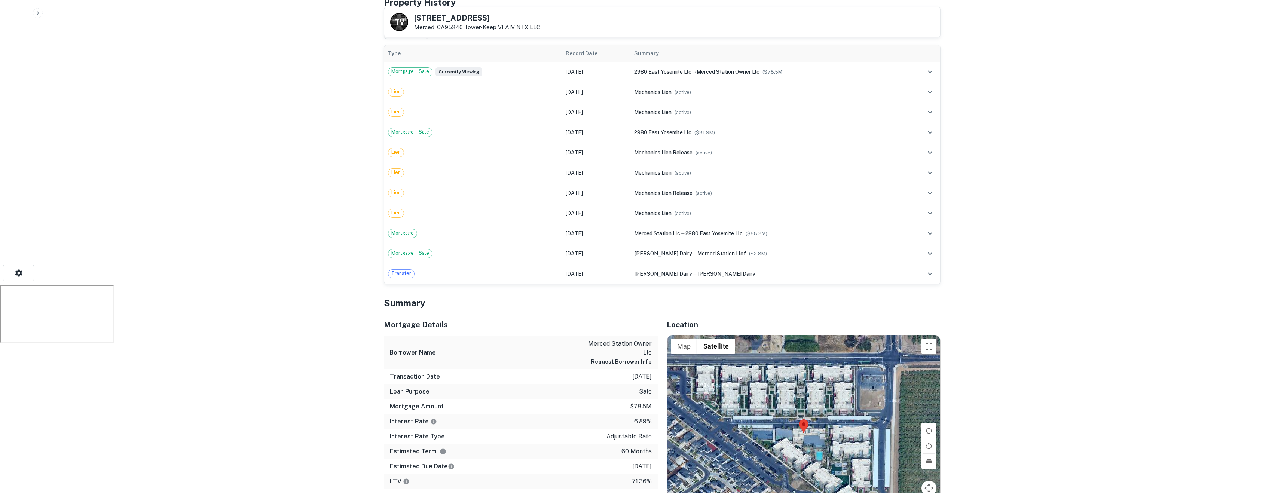
scroll to position [0, 0]
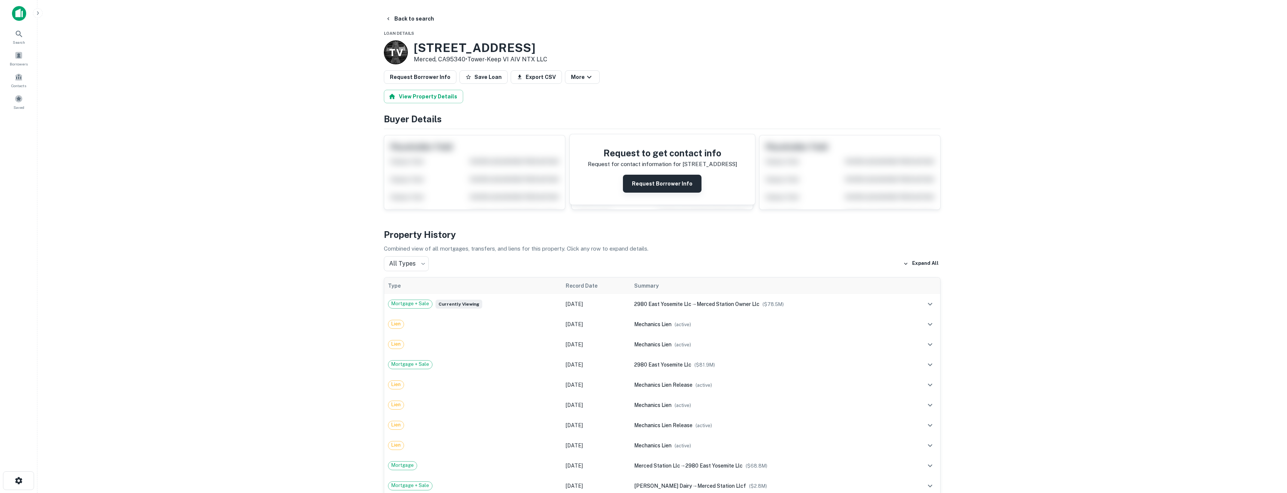
click at [666, 190] on button "Request Borrower Info" at bounding box center [662, 184] width 79 height 18
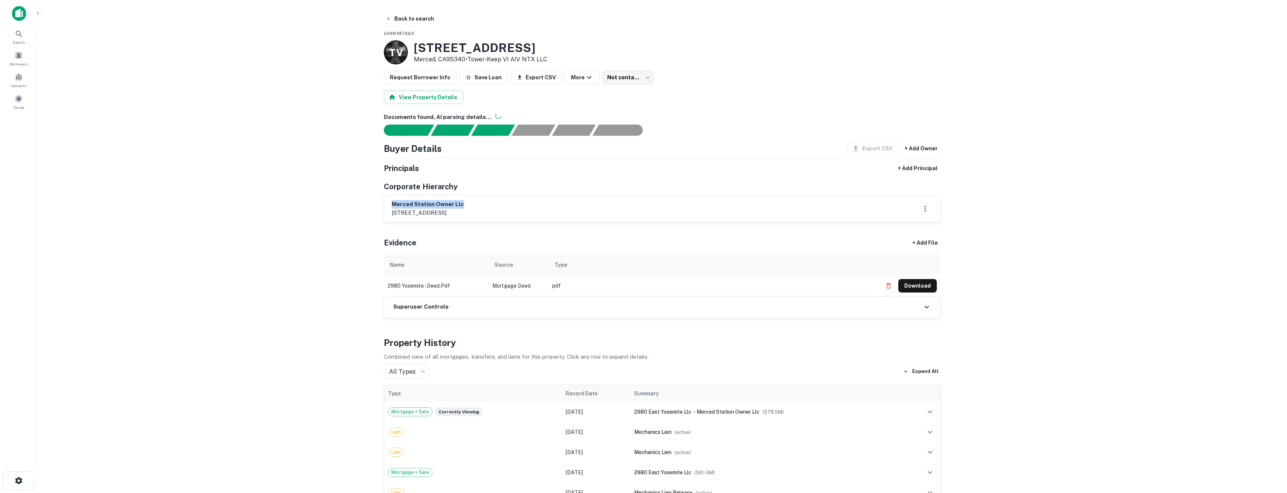
drag, startPoint x: 484, startPoint y: 206, endPoint x: 337, endPoint y: 205, distance: 147.8
click at [337, 205] on main "Back to search Loan Details T V 2980 E Yosemite Ave Merced, CA95340 • Tower-kee…" at bounding box center [662, 246] width 1250 height 493
copy h6 "merced station owner llc"
click at [323, 226] on main "Back to search Loan Details T V 2980 E Yosemite Ave Merced, CA95340 • Tower-kee…" at bounding box center [662, 246] width 1250 height 493
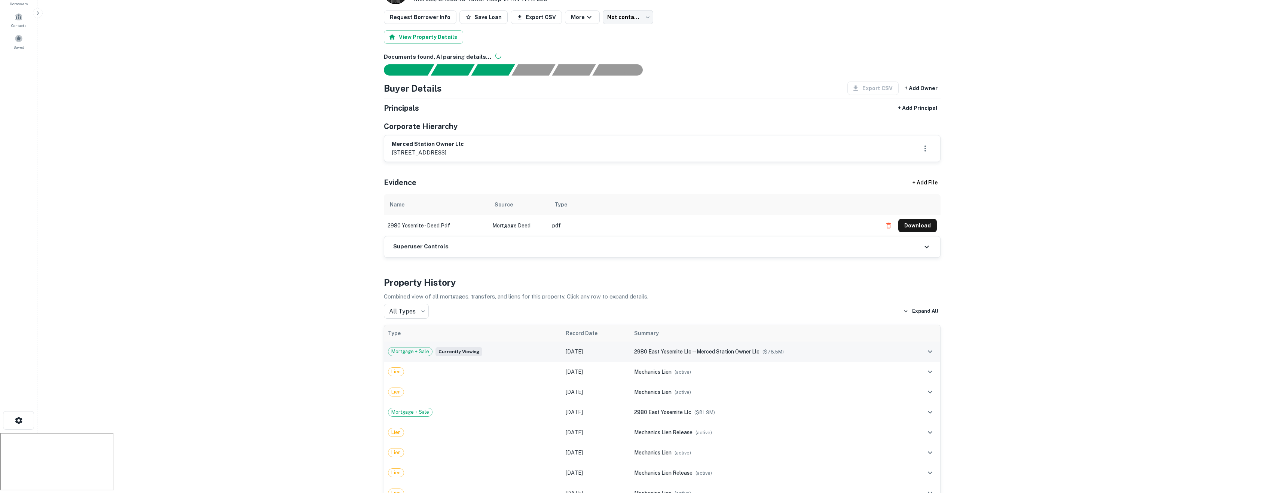
click at [697, 351] on span "merced station owner llc" at bounding box center [728, 352] width 63 height 6
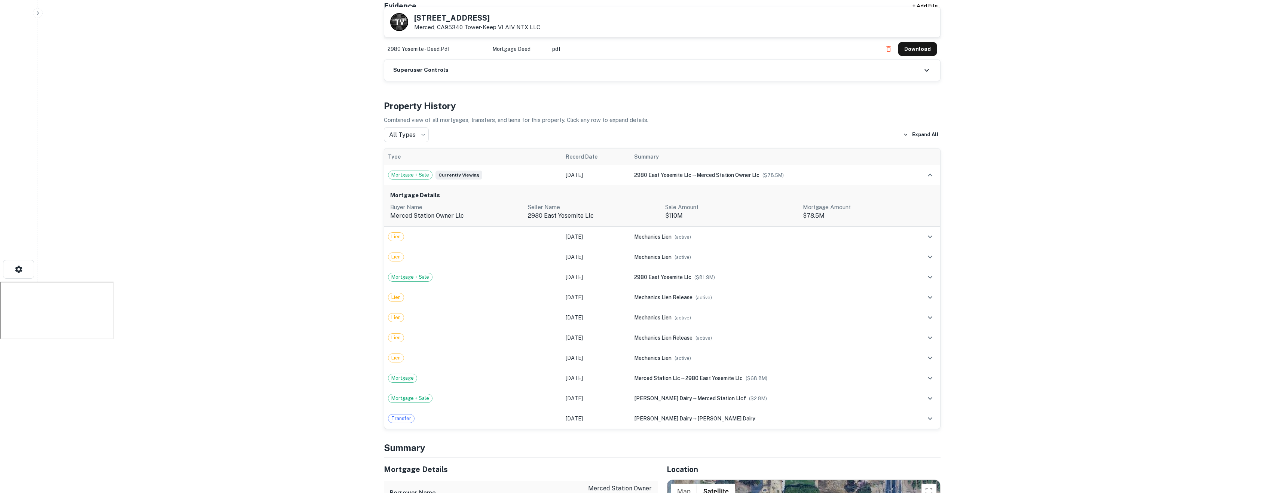
scroll to position [213, 0]
click at [737, 355] on div "mechanics lien ( active )" at bounding box center [767, 356] width 267 height 8
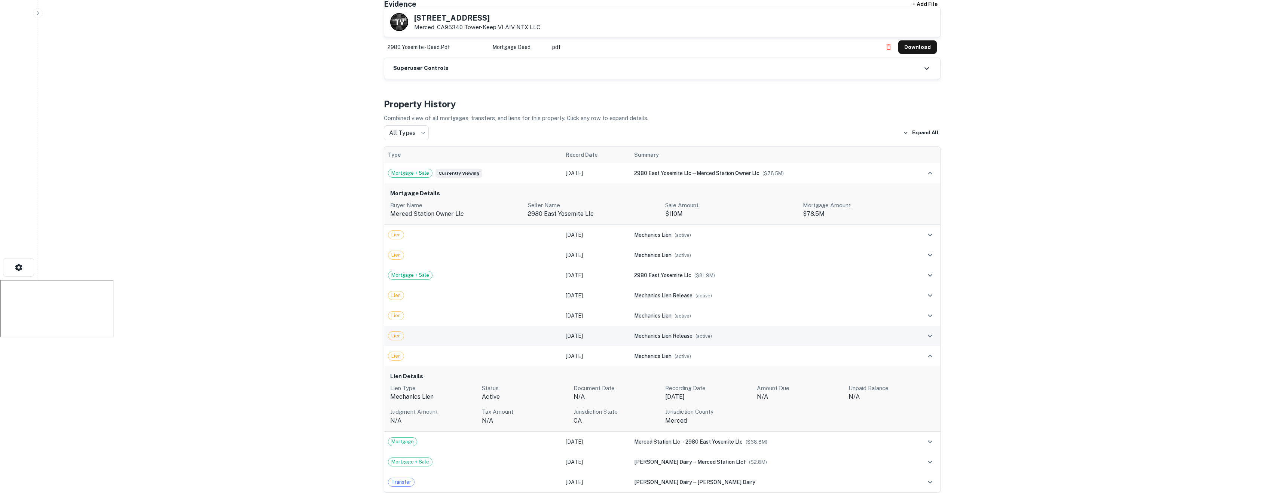
click at [734, 336] on div "mechanics lien release ( active )" at bounding box center [767, 336] width 267 height 8
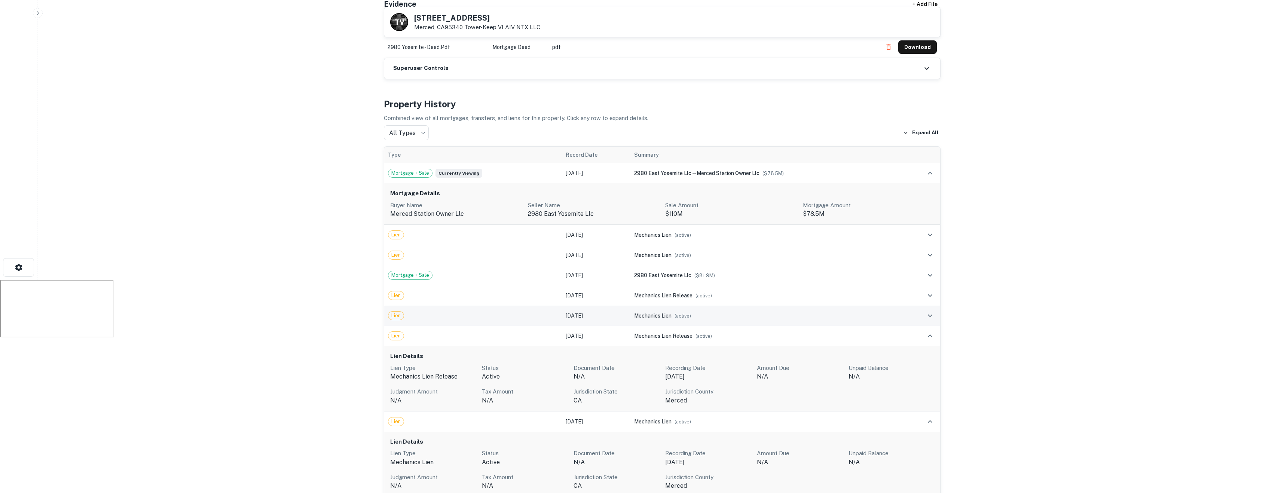
scroll to position [0, 0]
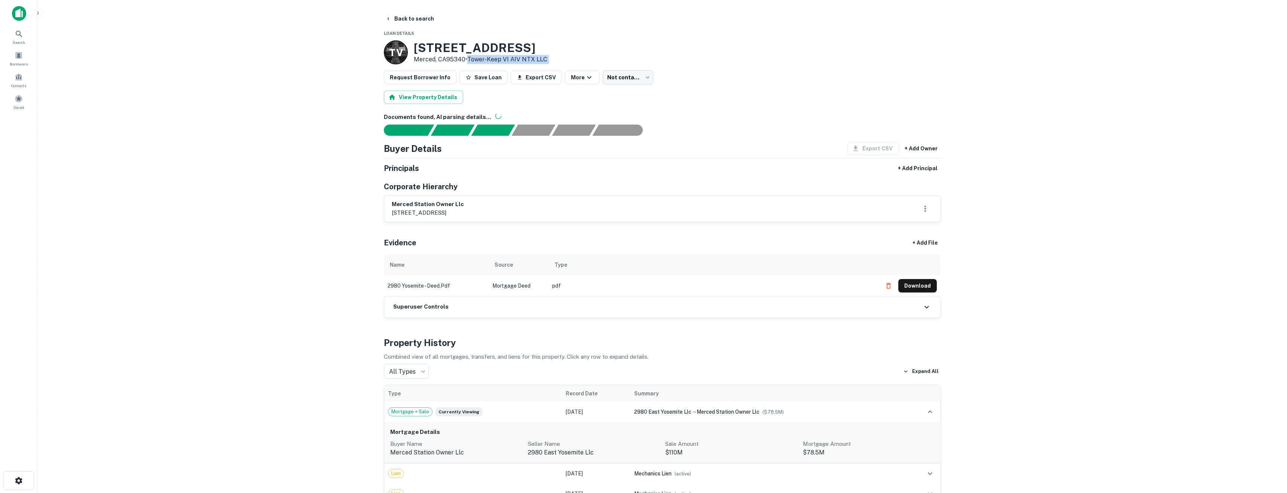
drag, startPoint x: 567, startPoint y: 62, endPoint x: 469, endPoint y: 62, distance: 98.4
click at [469, 62] on div "T V 2980 E Yosemite Ave Merced, CA95340 • Tower-keep VI AIV NTX LLC" at bounding box center [662, 52] width 557 height 24
copy div "Tower-keep VI AIV NTX LLC Request Borrower Info Save Loan Export CSV More"
click at [24, 54] on div "Borrowers" at bounding box center [18, 58] width 33 height 20
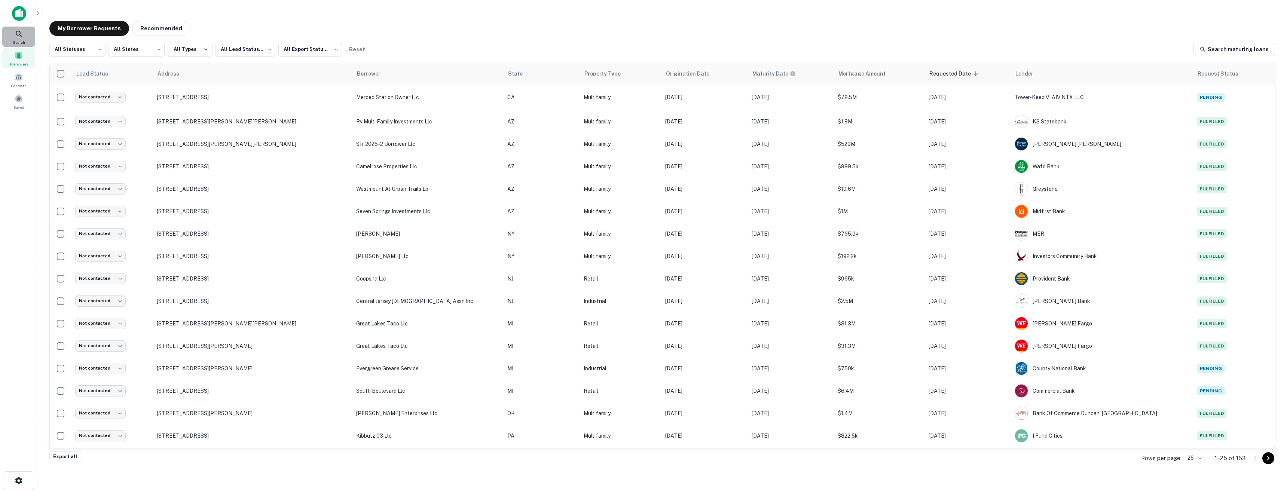
click at [18, 39] on div "Search" at bounding box center [18, 37] width 33 height 20
